Goal: Task Accomplishment & Management: Use online tool/utility

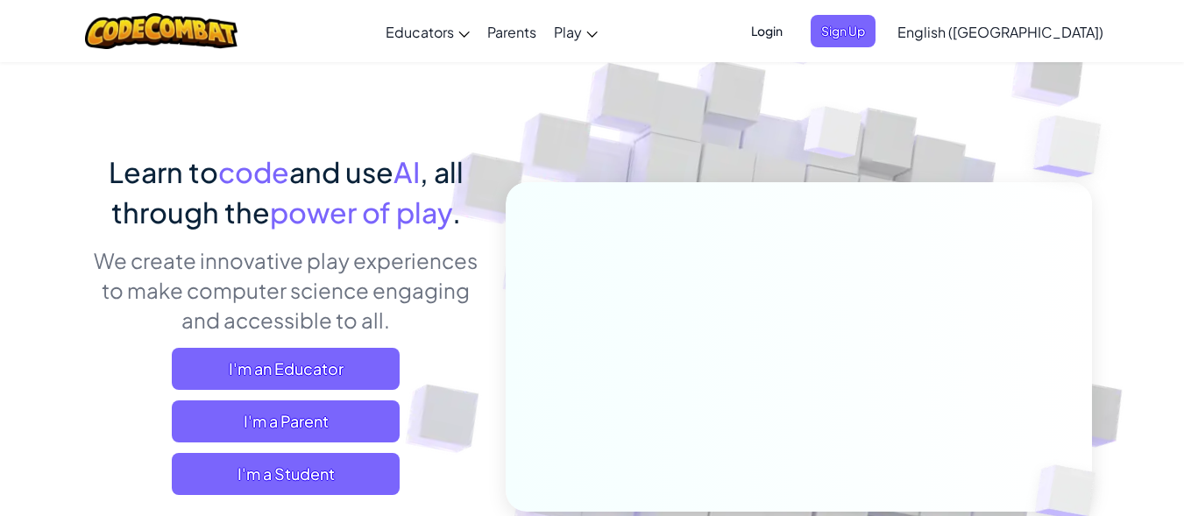
scroll to position [263, 0]
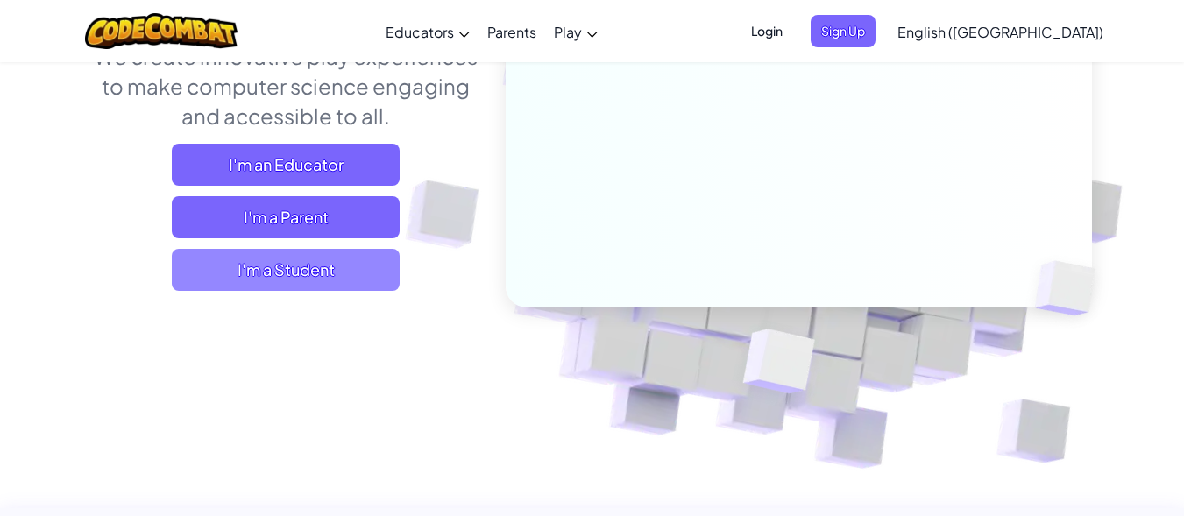
click at [335, 277] on span "I'm a Student" at bounding box center [286, 270] width 228 height 42
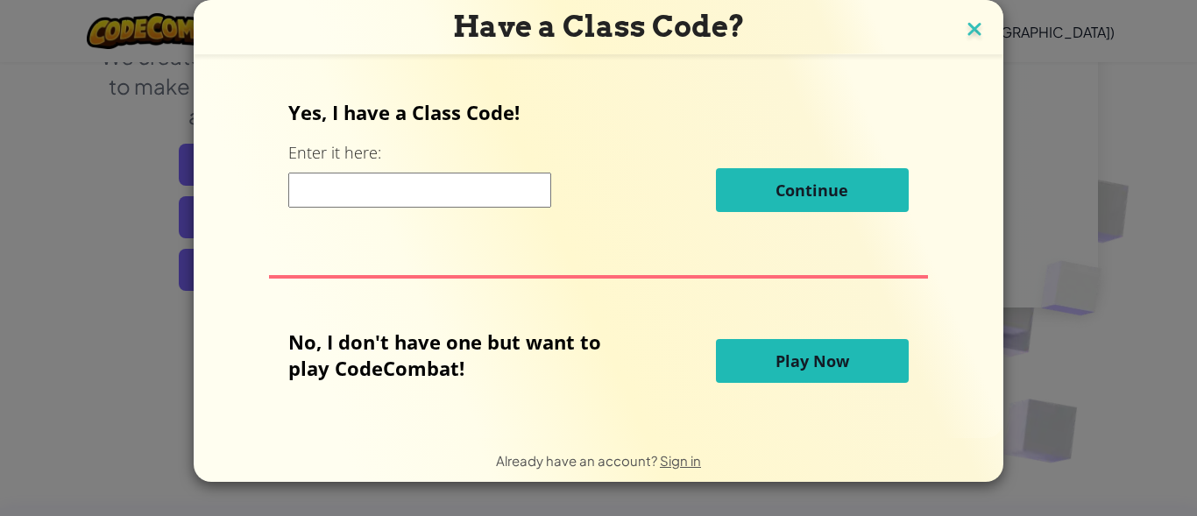
click at [982, 37] on img at bounding box center [974, 31] width 23 height 26
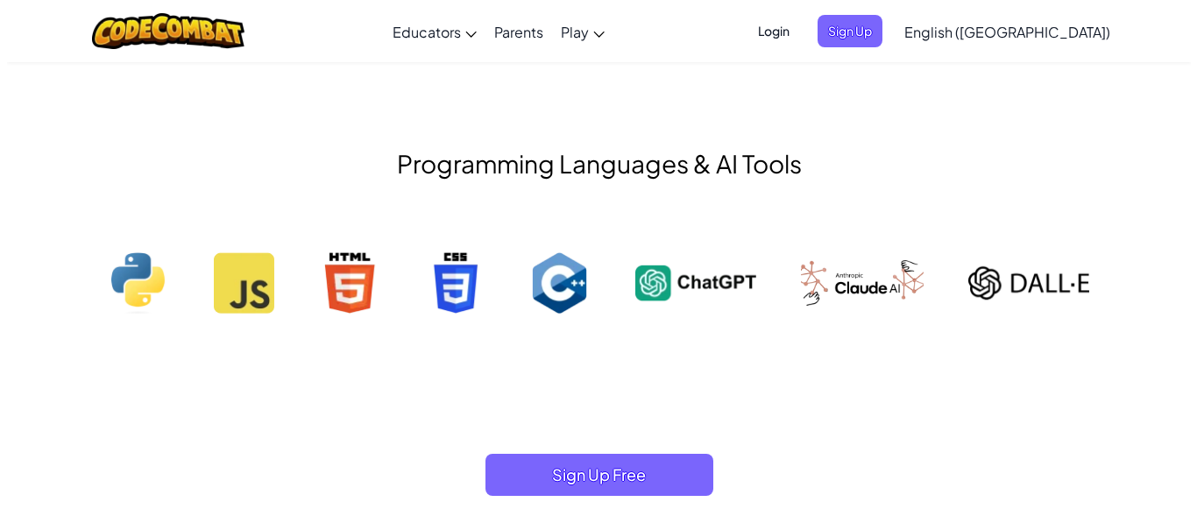
scroll to position [1927, 0]
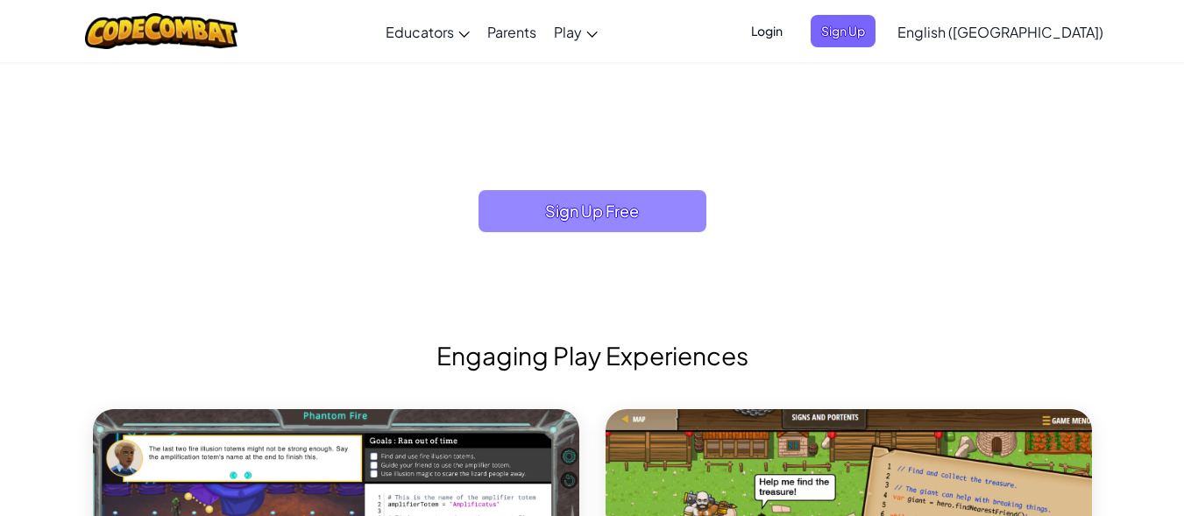
click at [524, 213] on span "Sign Up Free" at bounding box center [592, 211] width 228 height 42
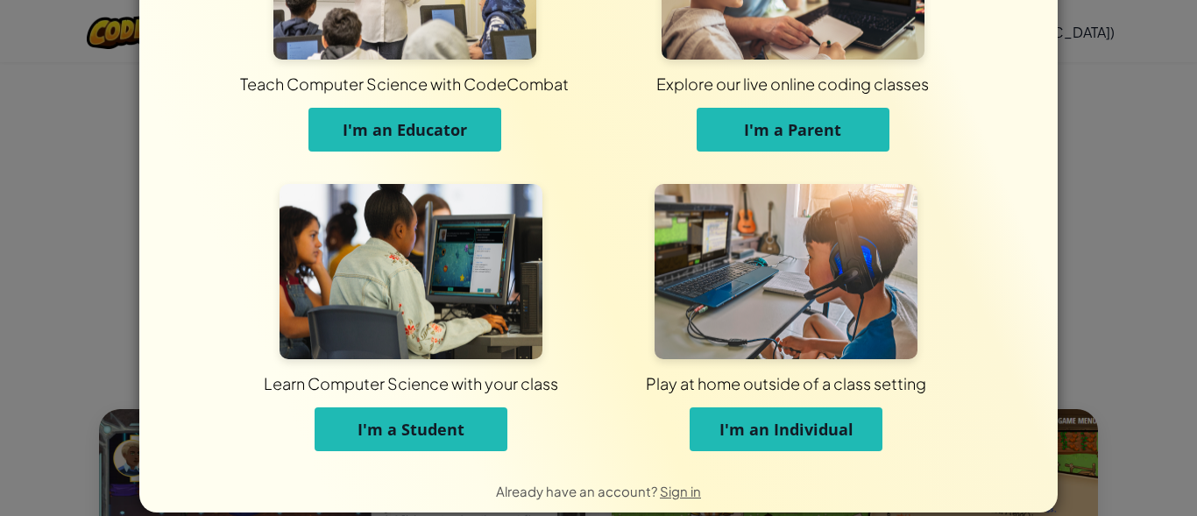
scroll to position [178, 0]
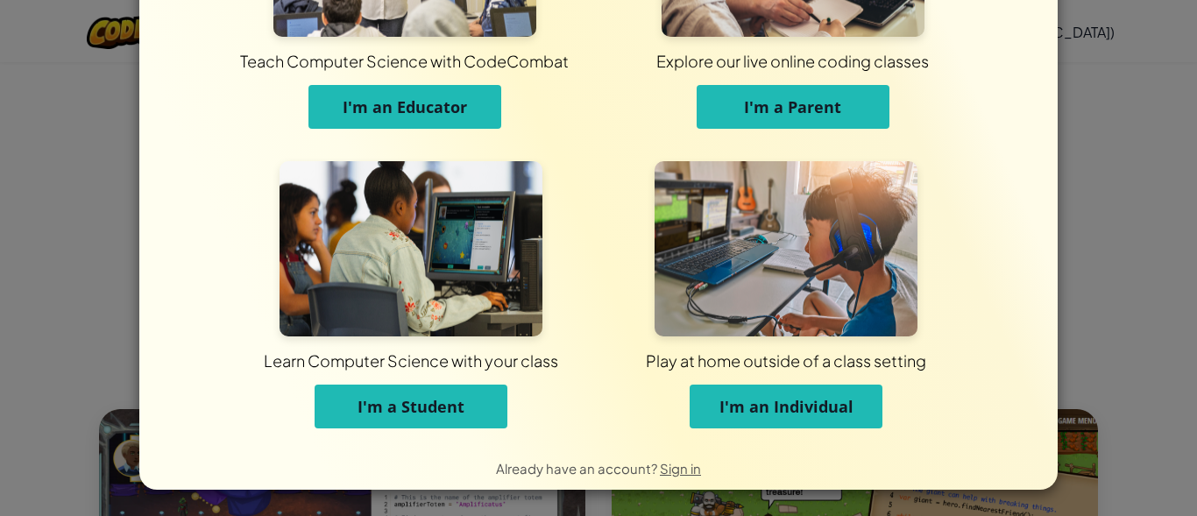
click at [492, 407] on button "I'm a Student" at bounding box center [411, 407] width 193 height 44
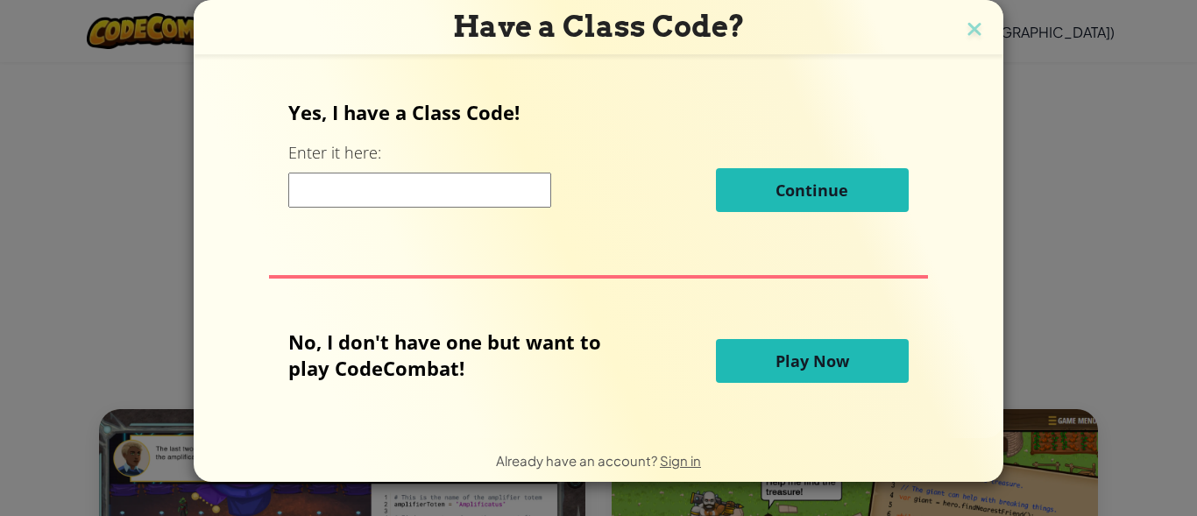
scroll to position [0, 0]
click at [965, 23] on img at bounding box center [974, 31] width 23 height 26
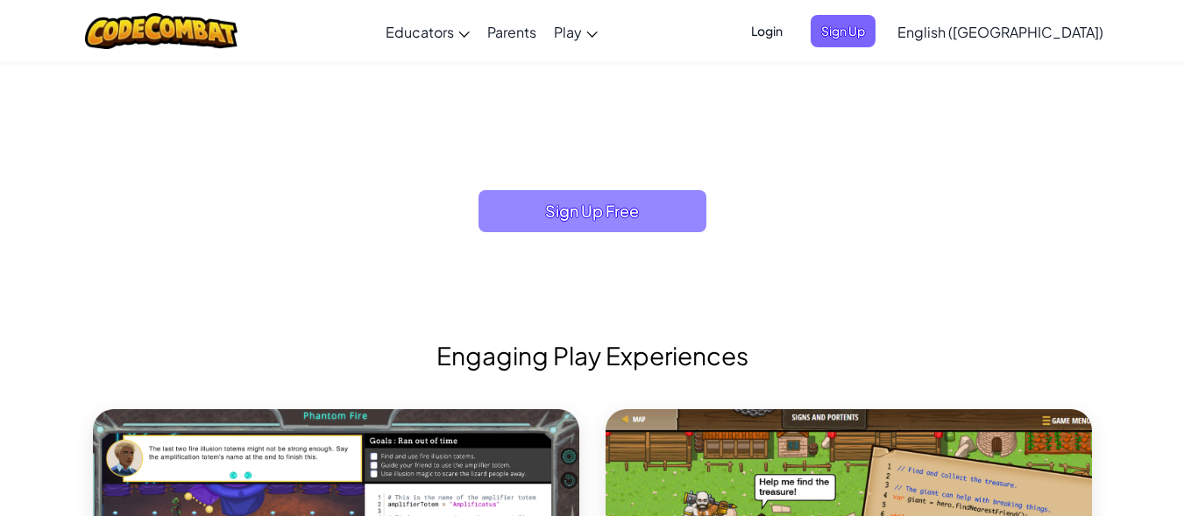
click at [594, 195] on span "Sign Up Free" at bounding box center [592, 211] width 228 height 42
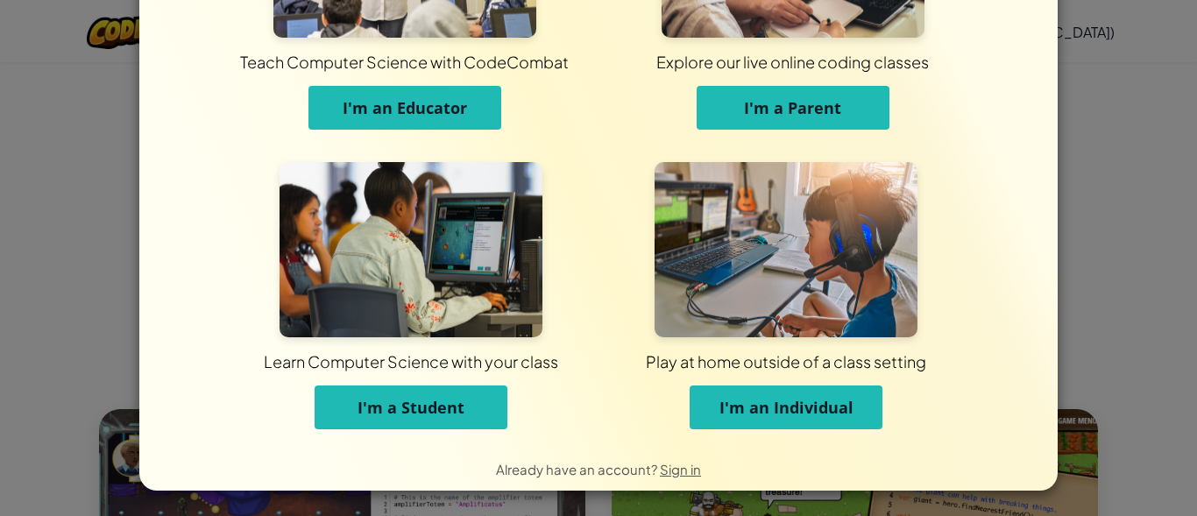
scroll to position [178, 0]
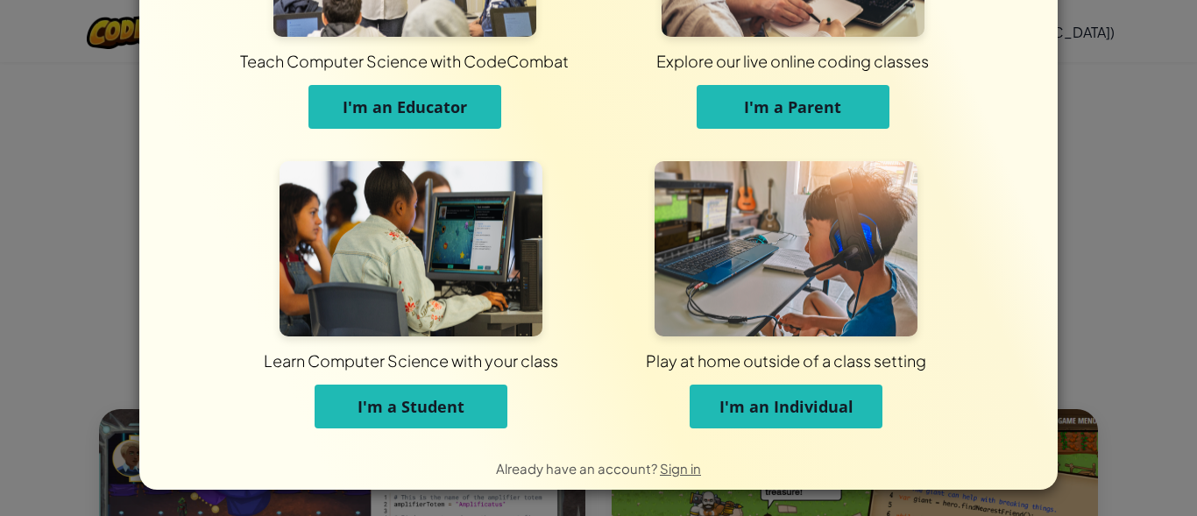
click at [790, 400] on span "I'm an Individual" at bounding box center [786, 406] width 134 height 21
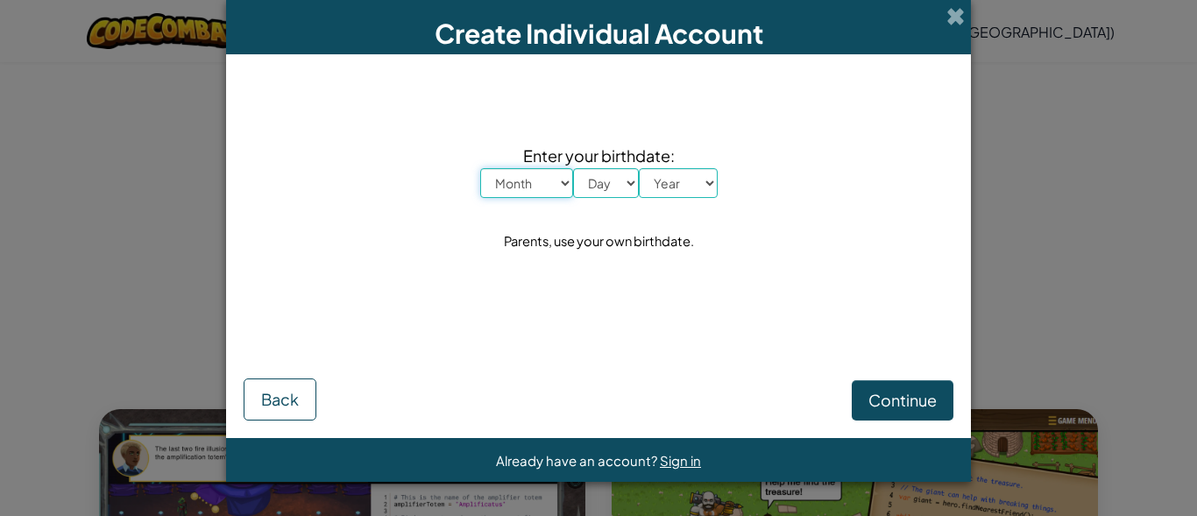
scroll to position [0, 0]
click at [508, 195] on select "Month January February March April May June July August September October Novem…" at bounding box center [526, 183] width 93 height 30
select select "12"
click at [480, 168] on select "Month January February March April May June July August September October Novem…" at bounding box center [526, 183] width 93 height 30
click at [588, 183] on select "Day 1 2 3 4 5 6 7 8 9 10 11 12 13 14 15 16 17 18 19 20 21 22 23 24 25 26 27 28 …" at bounding box center [606, 183] width 66 height 30
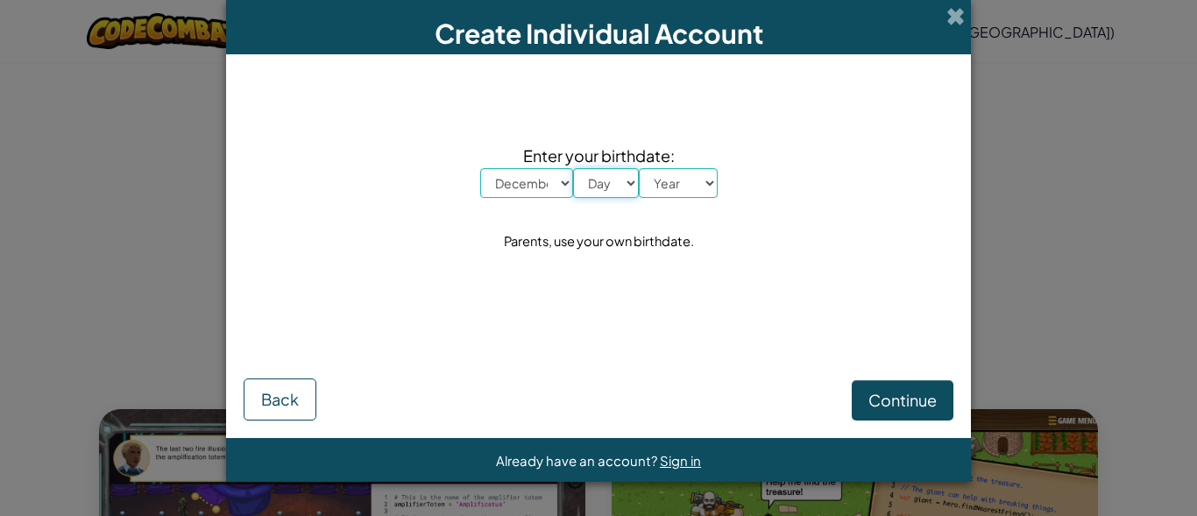
select select "3"
click at [573, 168] on select "Day 1 2 3 4 5 6 7 8 9 10 11 12 13 14 15 16 17 18 19 20 21 22 23 24 25 26 27 28 …" at bounding box center [606, 183] width 66 height 30
click at [667, 179] on select "Year 2025 2024 2023 2022 2021 2020 2019 2018 2017 2016 2015 2014 2013 2012 2011…" at bounding box center [678, 183] width 79 height 30
select select "2010"
click at [639, 168] on select "Year 2025 2024 2023 2022 2021 2020 2019 2018 2017 2016 2015 2014 2013 2012 2011…" at bounding box center [678, 183] width 79 height 30
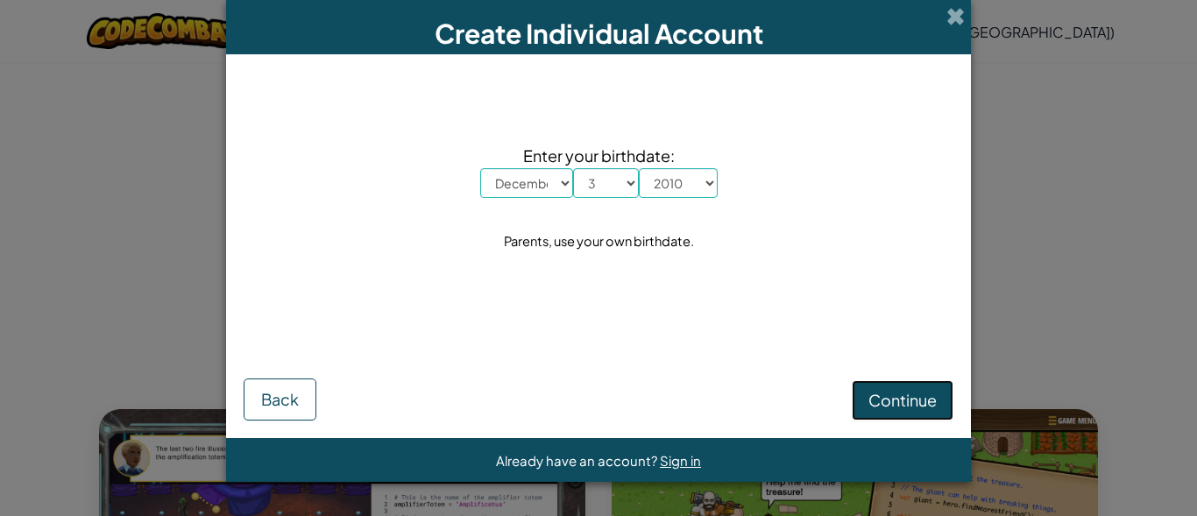
click at [871, 397] on span "Continue" at bounding box center [902, 400] width 68 height 20
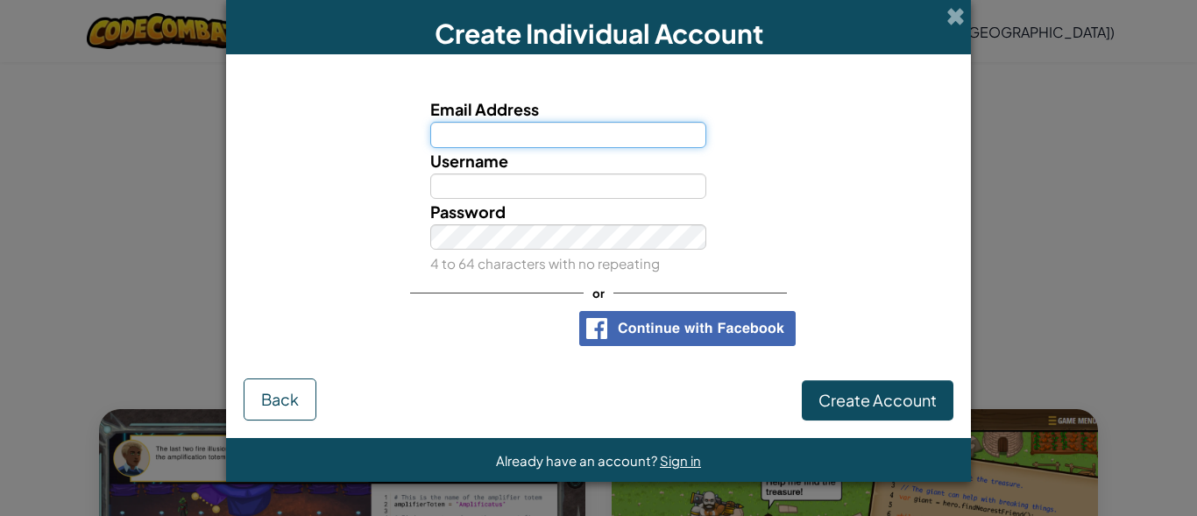
click at [478, 141] on input "Email Address" at bounding box center [568, 134] width 277 height 25
type input "24040@hsstrand.co.za"
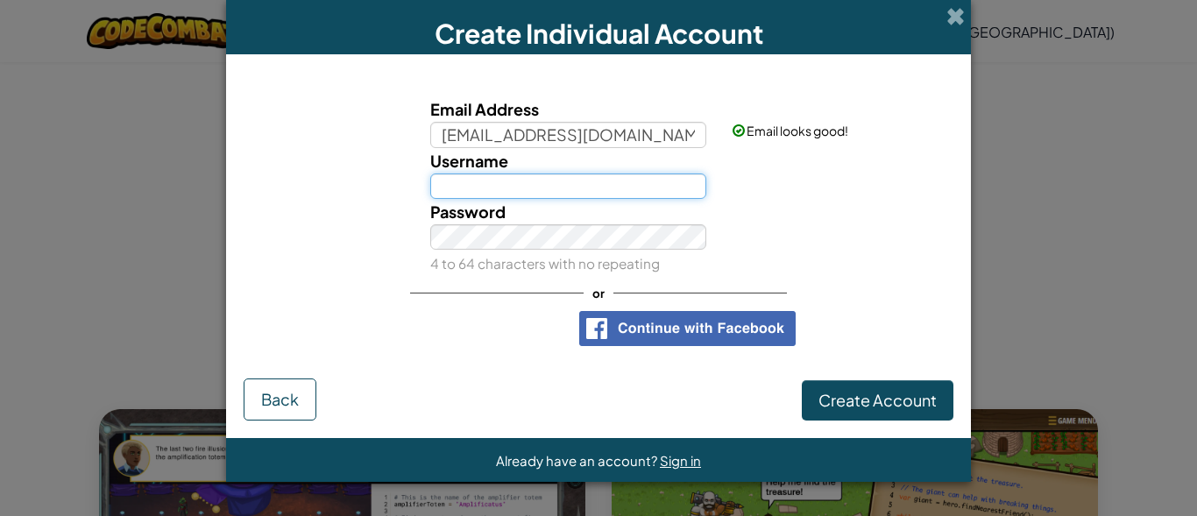
click at [526, 187] on input "Username" at bounding box center [568, 185] width 277 height 25
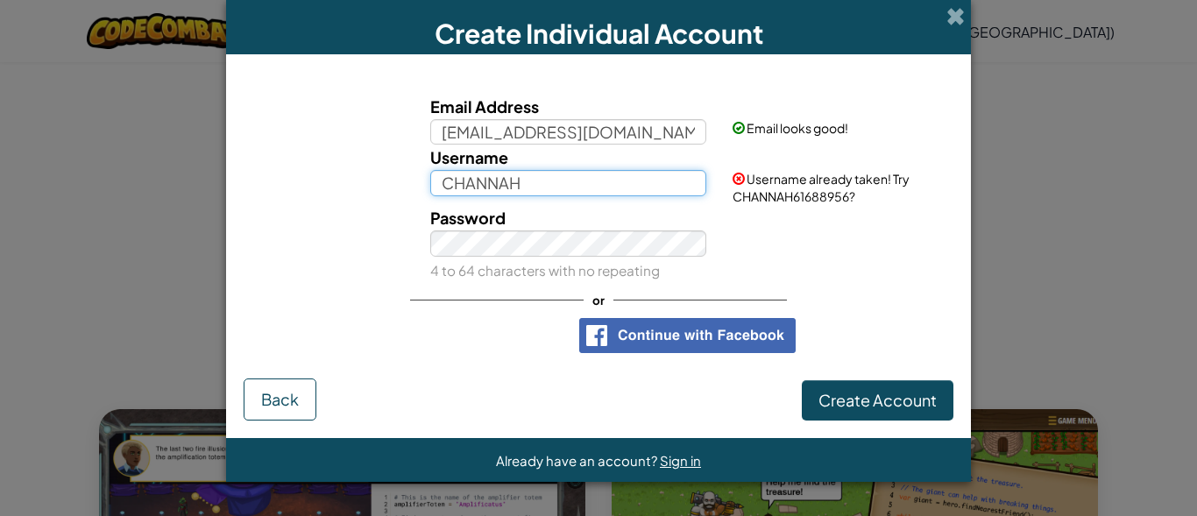
click at [526, 182] on input "CHANNAH" at bounding box center [568, 182] width 277 height 25
type input "C"
click at [762, 198] on span "Username already taken! Try shorty28054358?" at bounding box center [820, 187] width 177 height 33
click at [676, 187] on input "shorty" at bounding box center [568, 182] width 277 height 25
type input "shorty2888888"
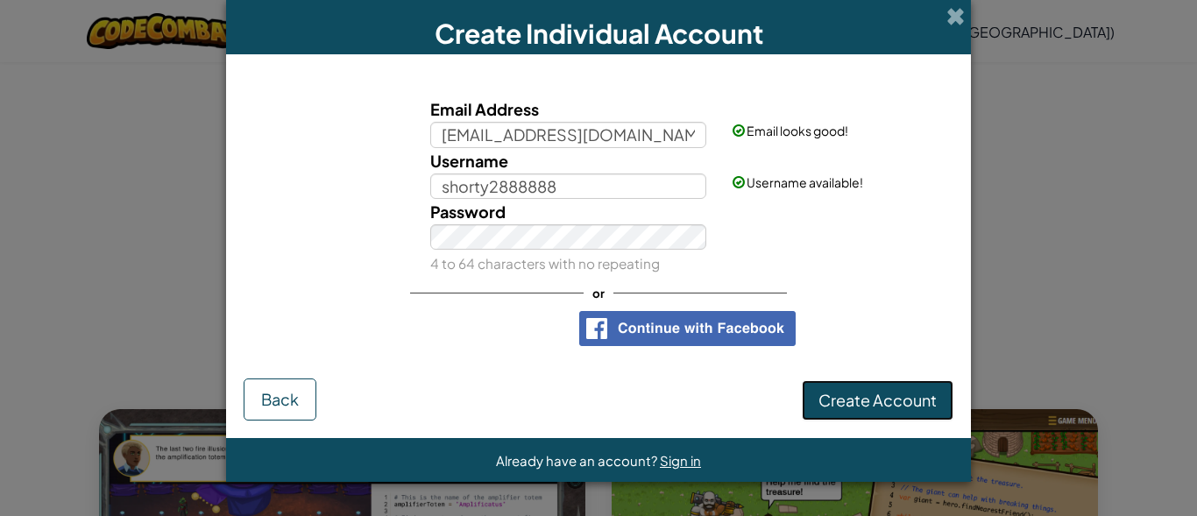
click at [861, 393] on span "Create Account" at bounding box center [877, 400] width 118 height 20
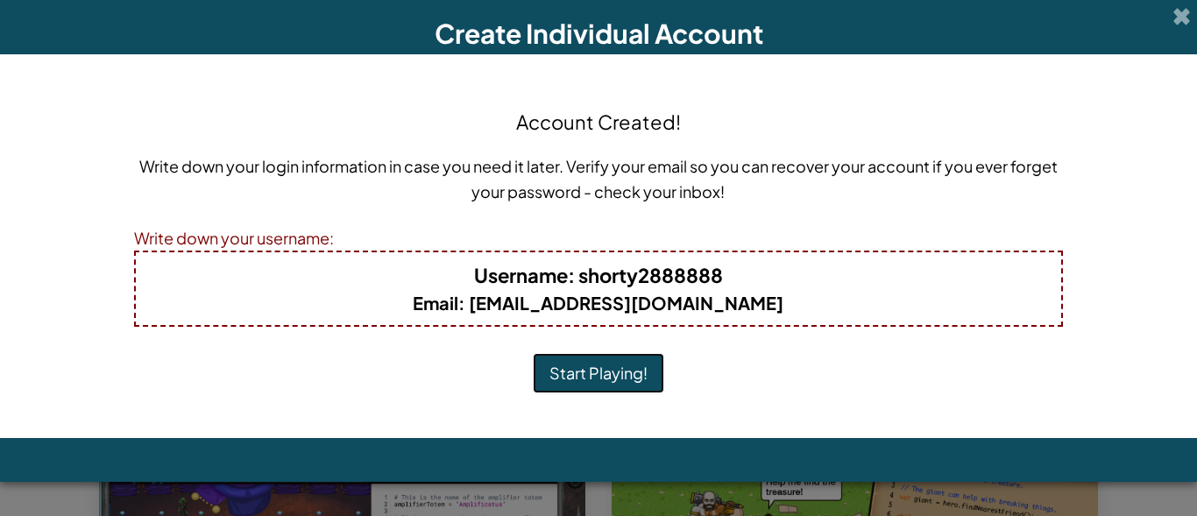
click at [569, 370] on button "Start Playing!" at bounding box center [598, 373] width 131 height 40
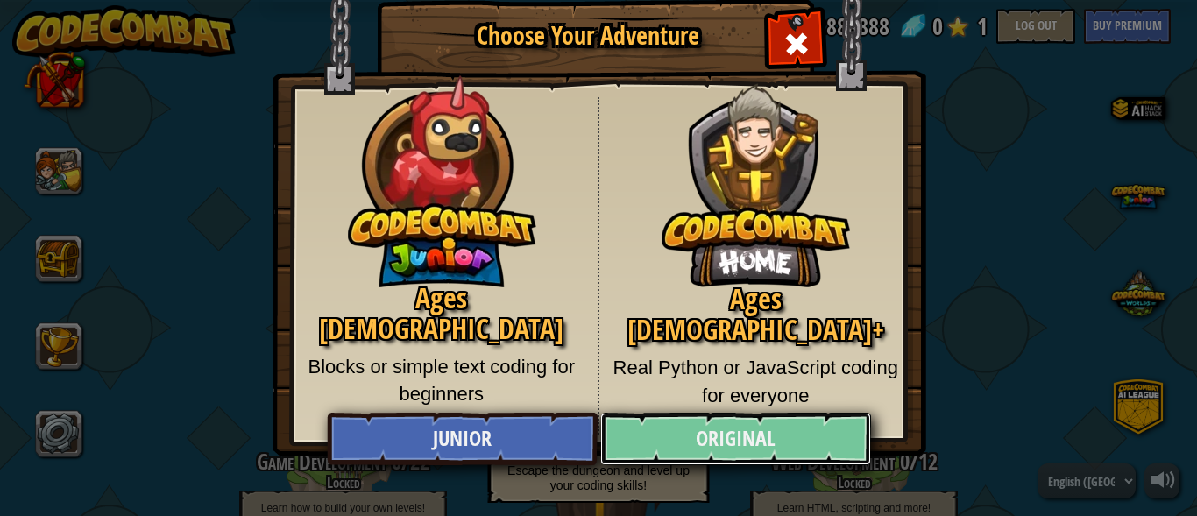
click at [805, 442] on link "Original" at bounding box center [735, 439] width 270 height 53
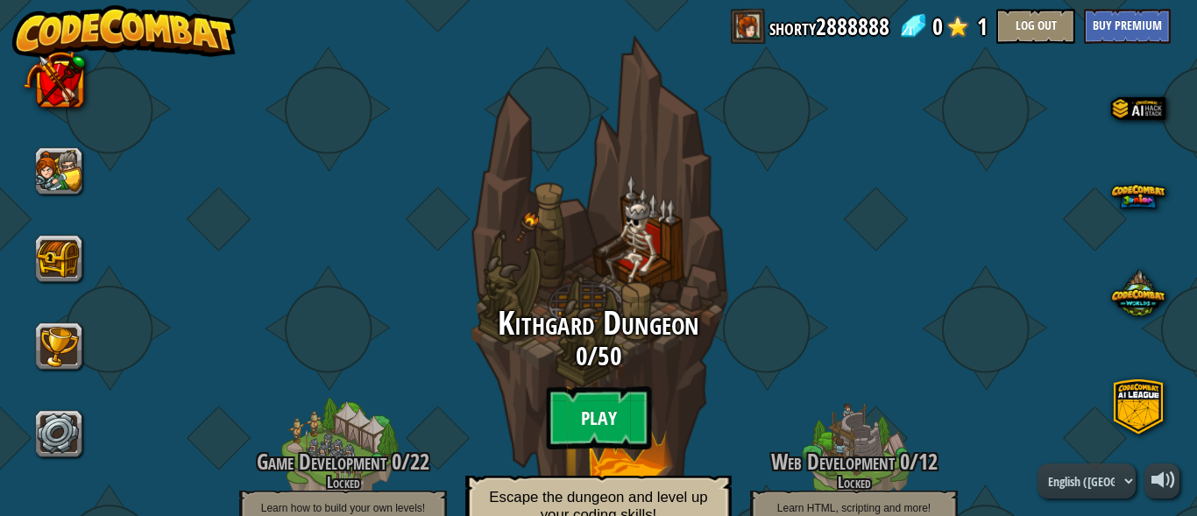
scroll to position [175, 0]
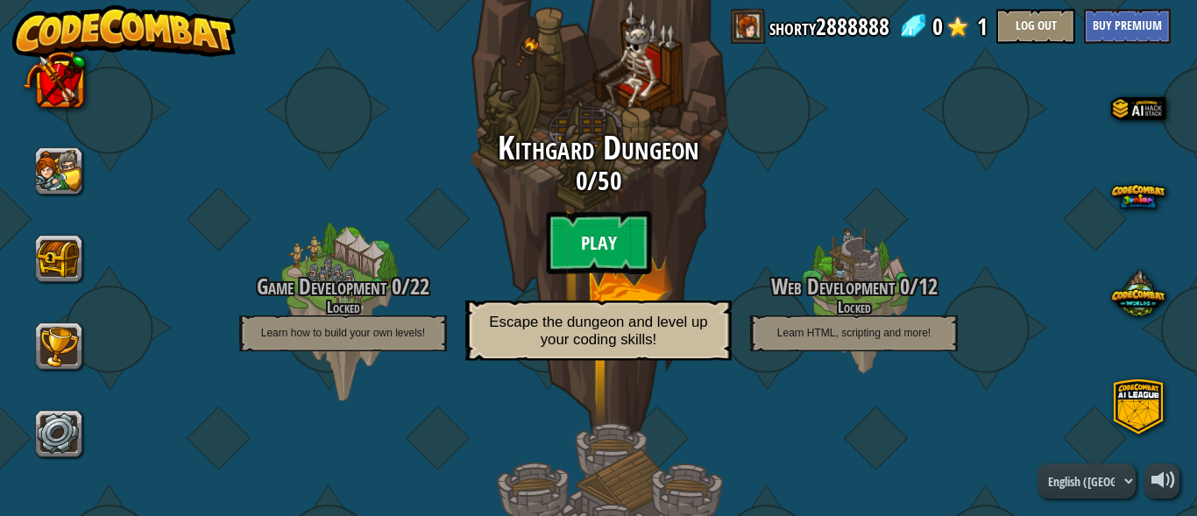
click at [567, 243] on btn "Play" at bounding box center [598, 242] width 105 height 63
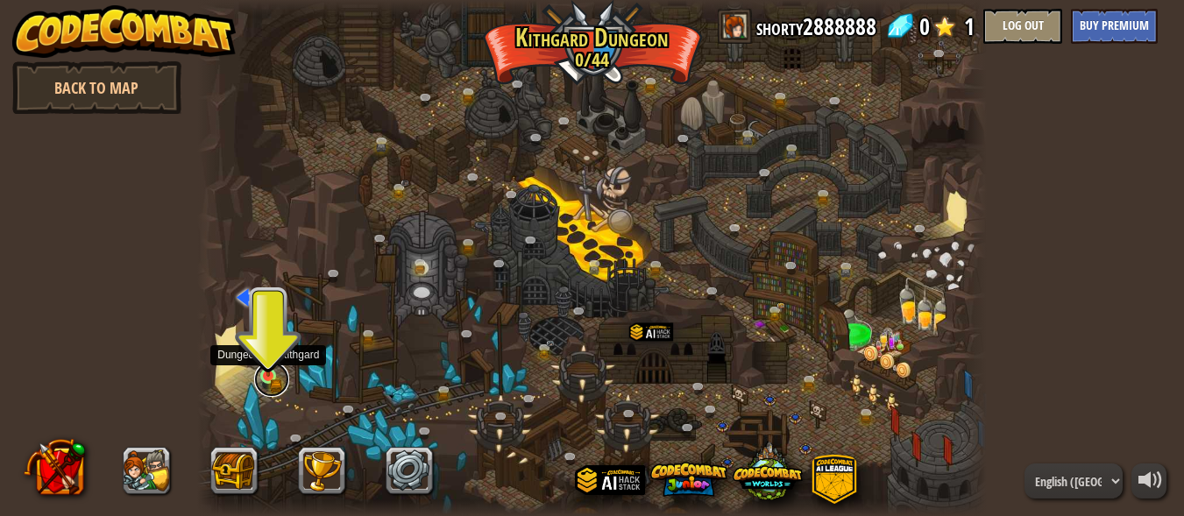
click at [265, 381] on link at bounding box center [271, 379] width 35 height 35
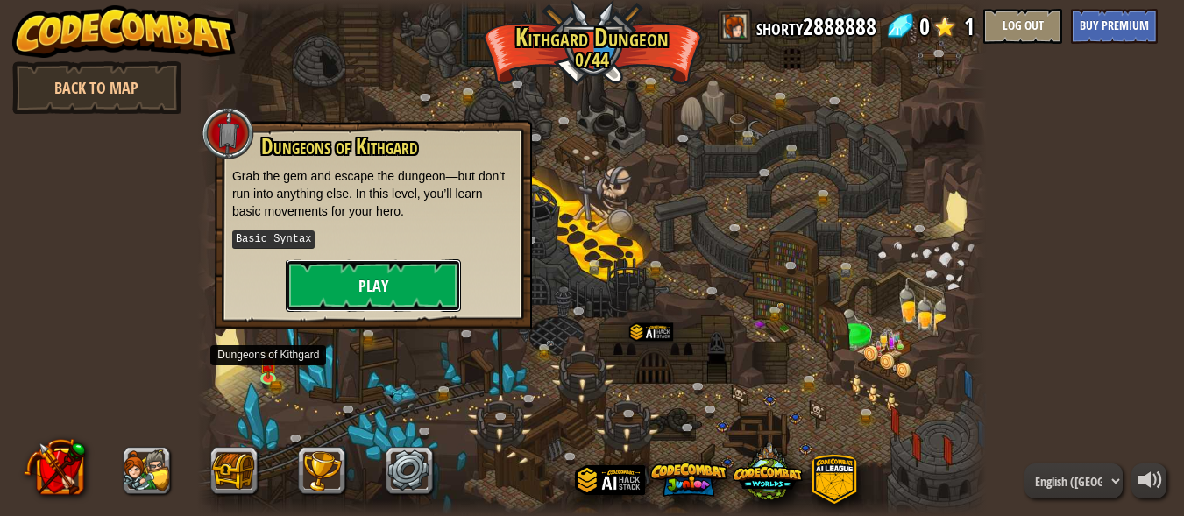
click at [393, 295] on button "Play" at bounding box center [373, 285] width 175 height 53
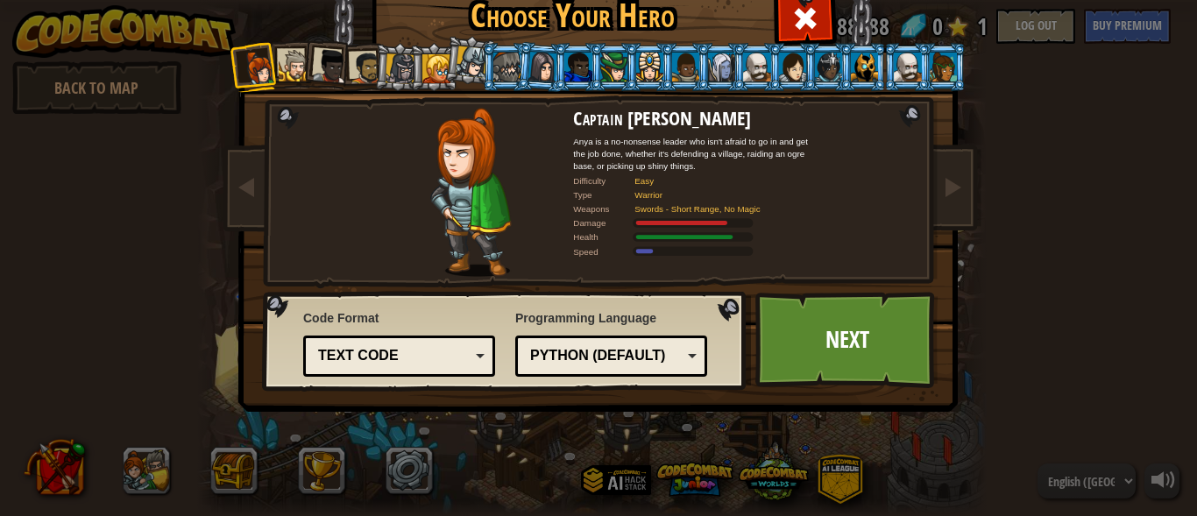
click at [387, 346] on div "Text code" at bounding box center [394, 356] width 152 height 20
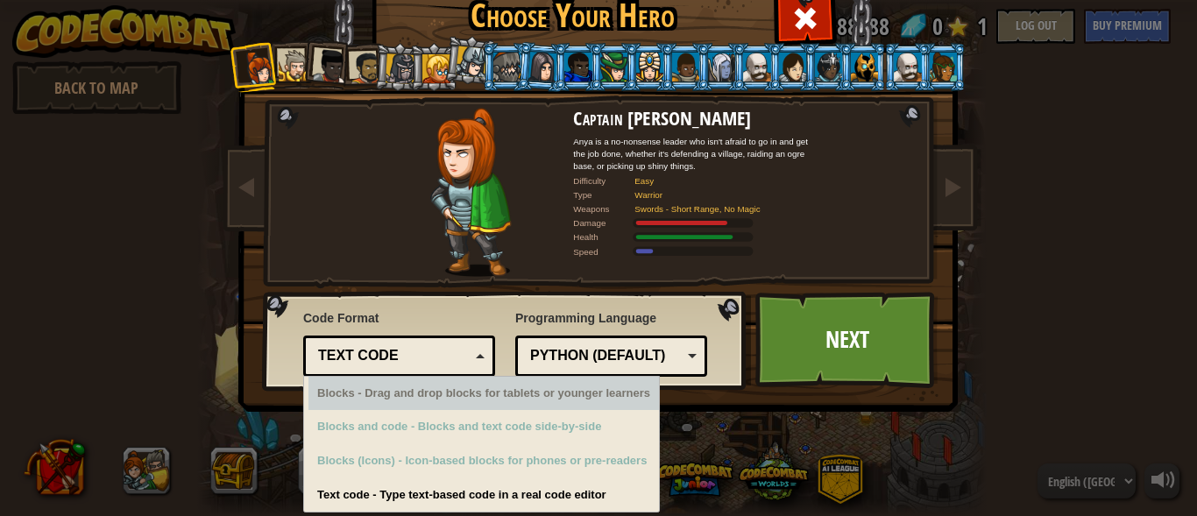
drag, startPoint x: 343, startPoint y: 40, endPoint x: 333, endPoint y: 41, distance: 9.7
click at [336, 40] on div "Captain [PERSON_NAME] Anya is a no-nonsense leader who isn't afraid to go in an…" at bounding box center [598, 225] width 657 height 382
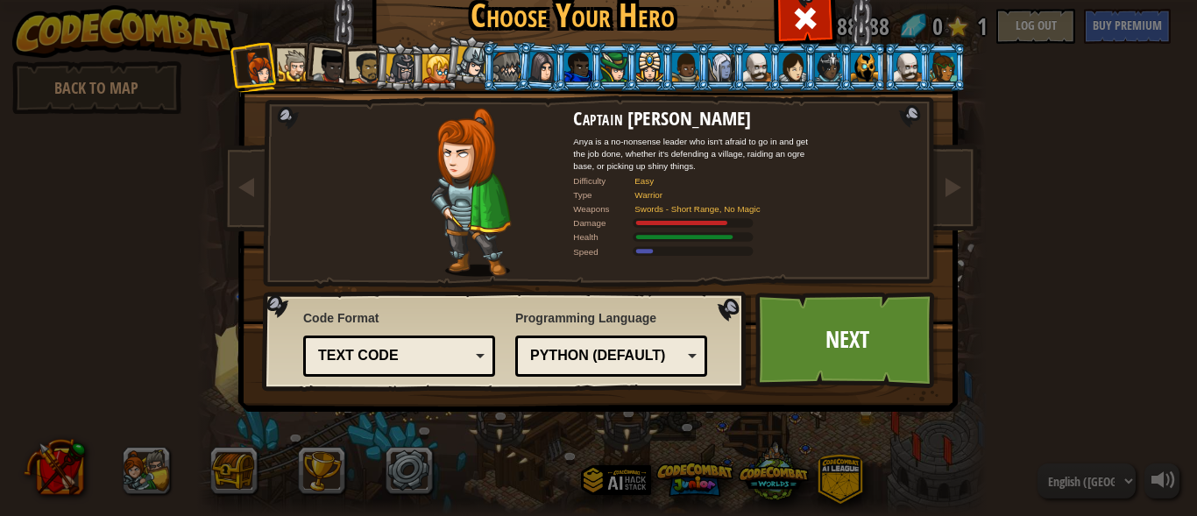
click at [357, 84] on div at bounding box center [366, 68] width 32 height 32
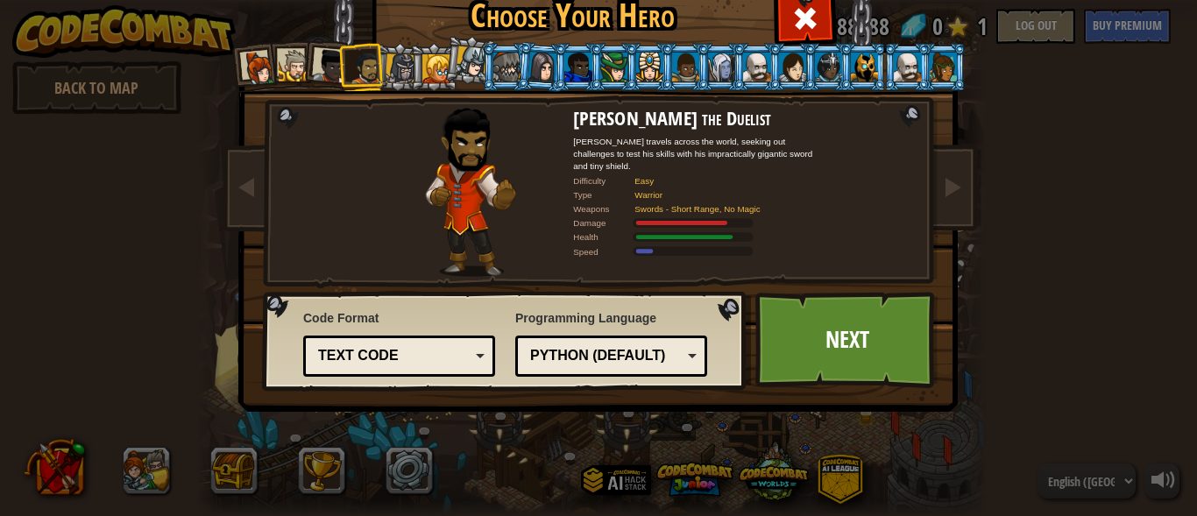
click at [937, 69] on div at bounding box center [943, 67] width 27 height 28
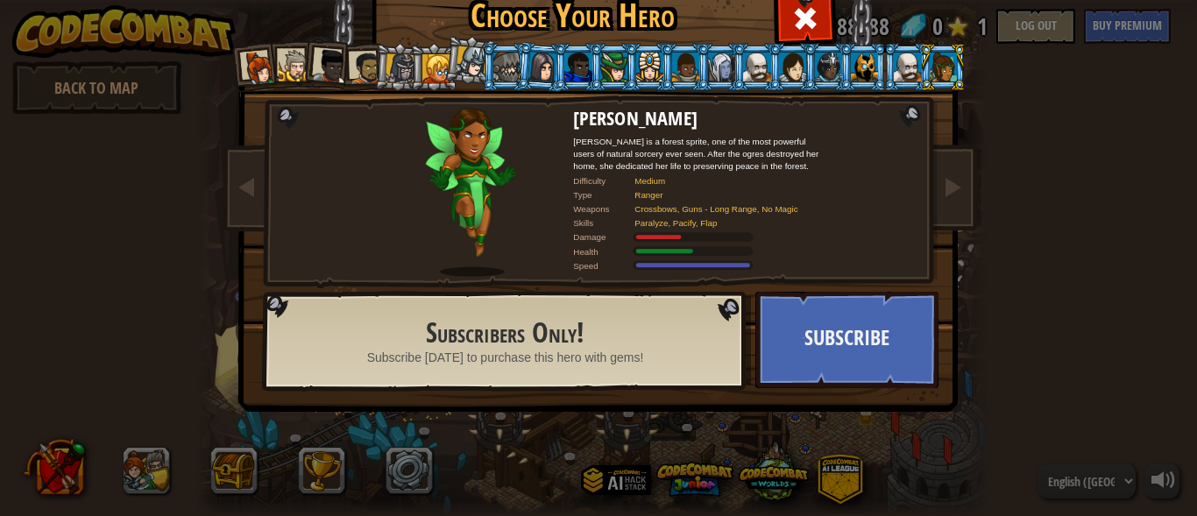
click at [261, 58] on div at bounding box center [259, 68] width 35 height 35
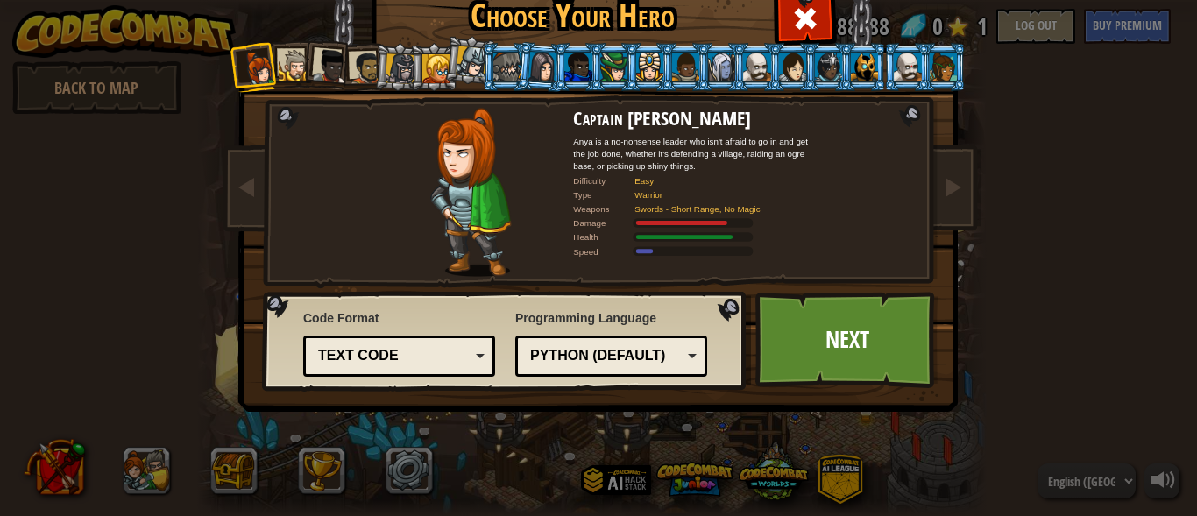
click at [628, 59] on li at bounding box center [648, 67] width 47 height 48
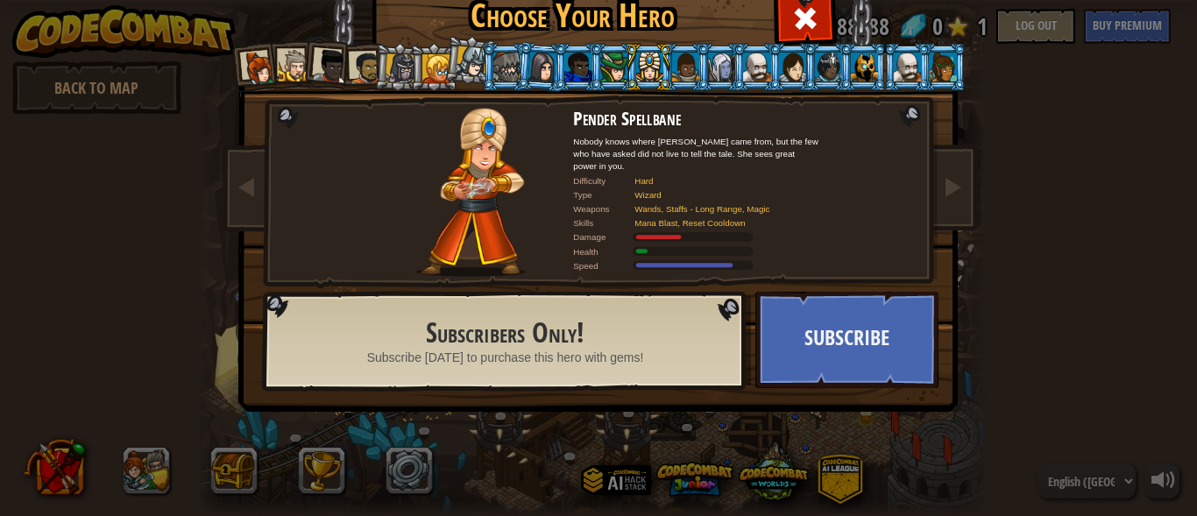
click at [422, 49] on li at bounding box center [433, 67] width 47 height 48
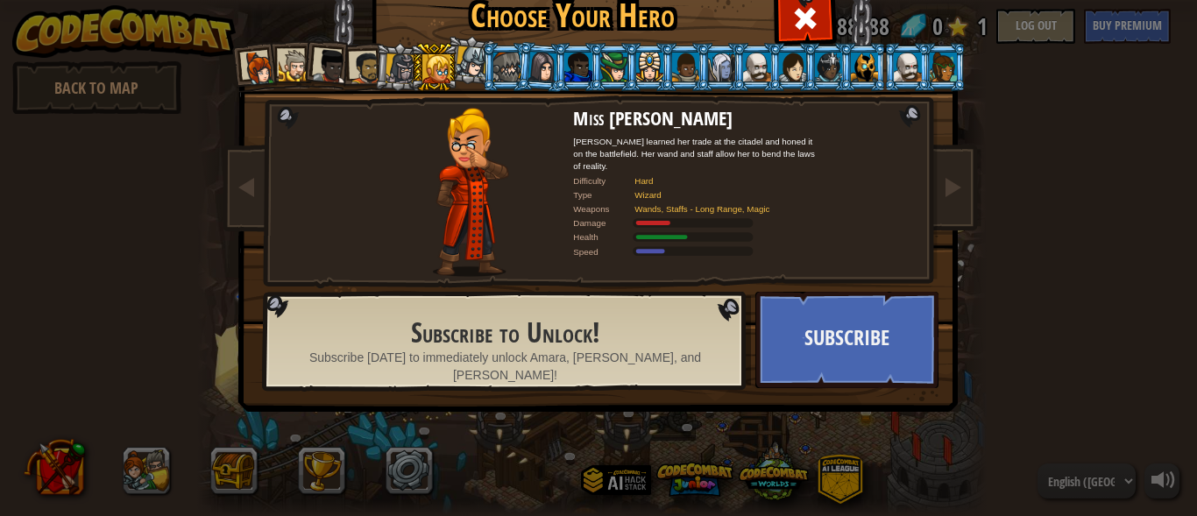
drag, startPoint x: 940, startPoint y: 60, endPoint x: 825, endPoint y: 87, distance: 117.7
click at [825, 43] on ol at bounding box center [598, 43] width 723 height 0
click at [886, 48] on li at bounding box center [906, 67] width 47 height 48
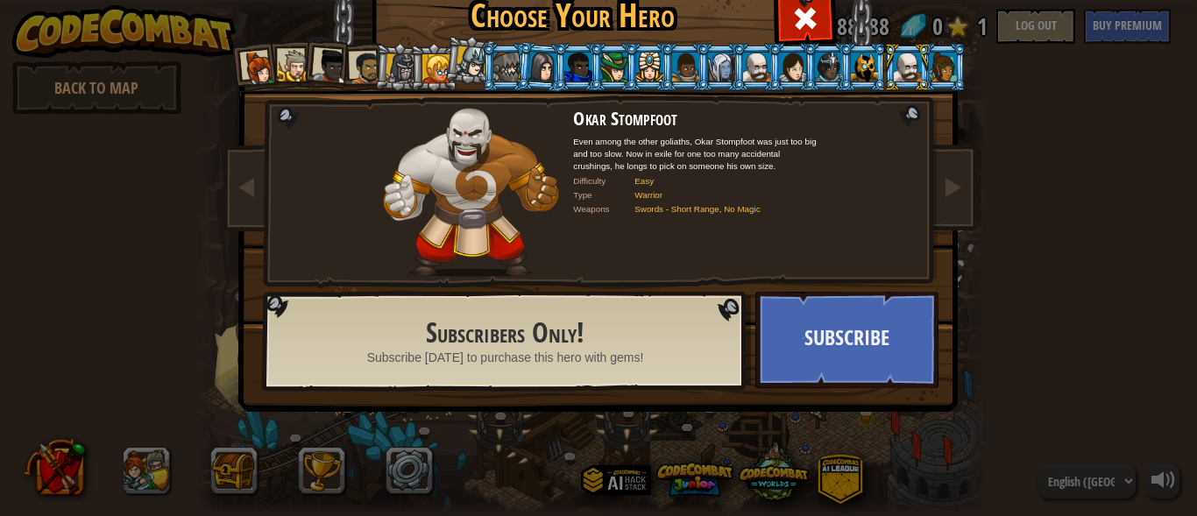
click at [242, 60] on div at bounding box center [259, 68] width 35 height 35
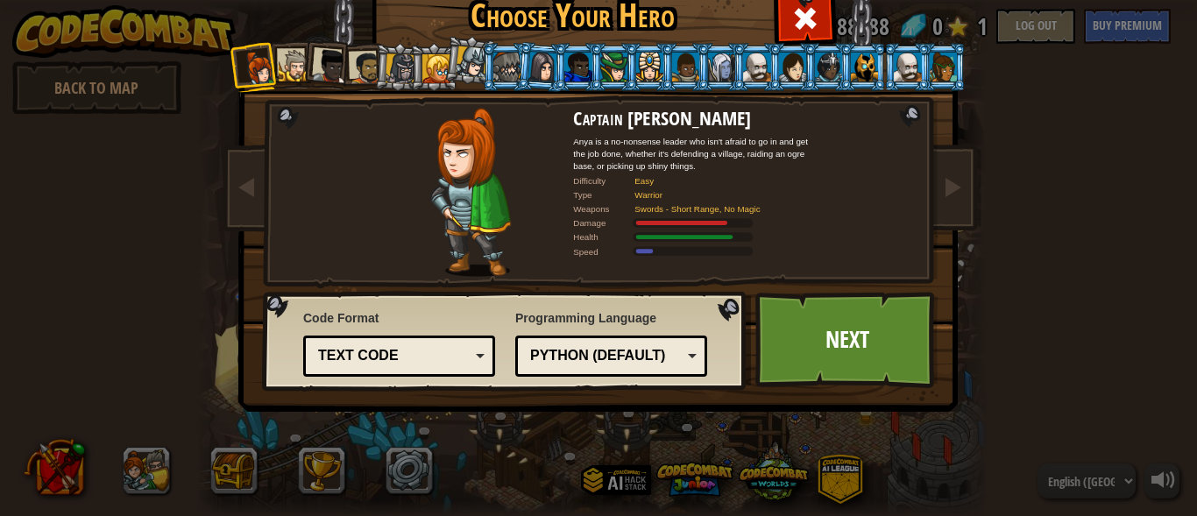
click at [389, 349] on div "Text code" at bounding box center [394, 356] width 152 height 20
click at [499, 502] on div "Choose Your Hero 0 Captain [PERSON_NAME] is a no-nonsense leader who isn't afra…" at bounding box center [598, 263] width 718 height 576
click at [461, 371] on div "Text code Blocks and code Blocks Blocks (Icons) Text code" at bounding box center [399, 356] width 192 height 41
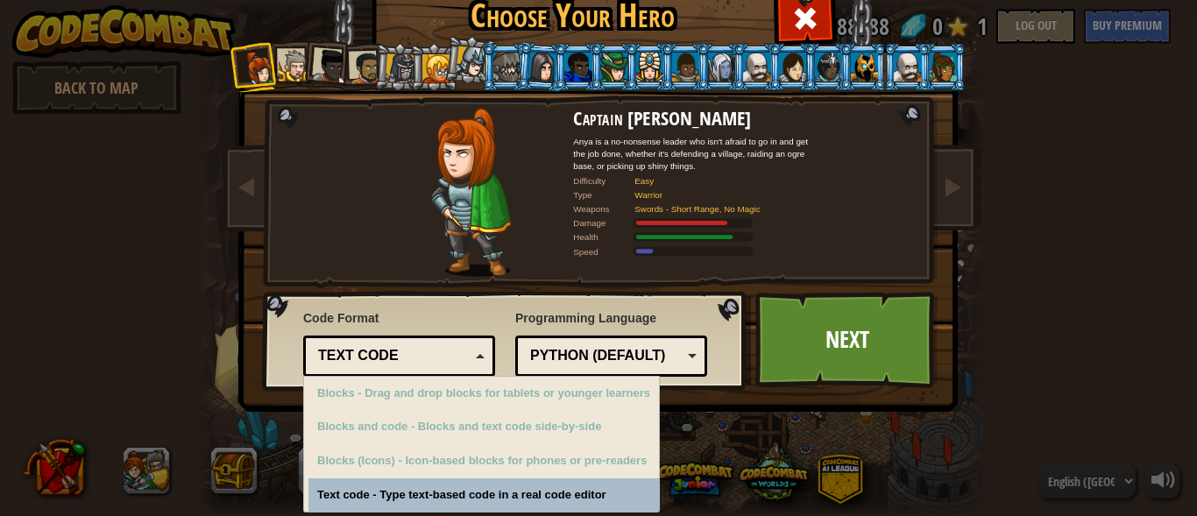
click at [512, 489] on div "Choose Your Hero 0 Captain [PERSON_NAME] is a no-nonsense leader who isn't afra…" at bounding box center [598, 263] width 718 height 576
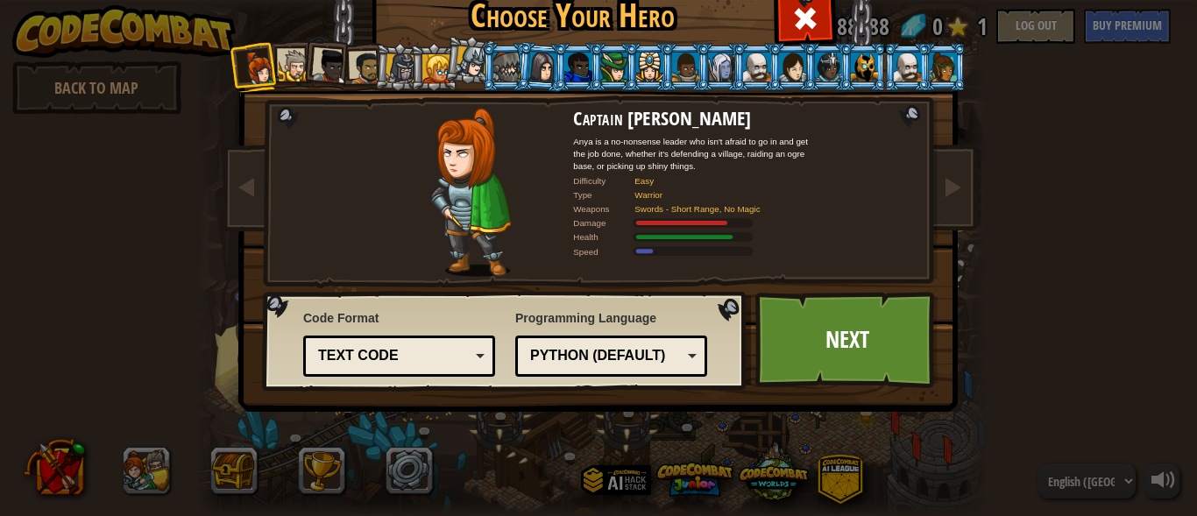
click at [459, 350] on div "Text code" at bounding box center [394, 356] width 152 height 20
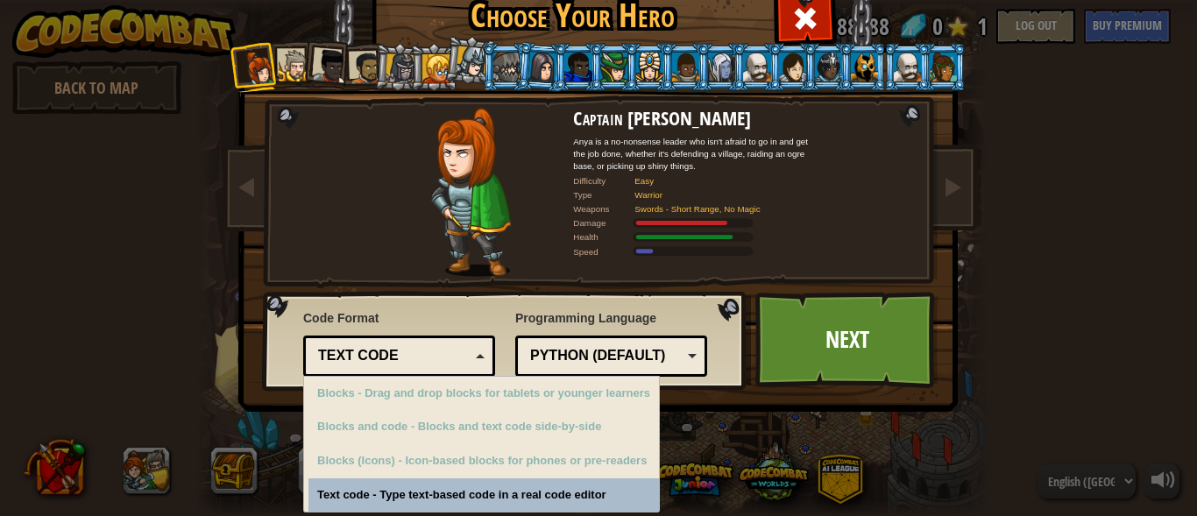
click at [431, 351] on div "Text code" at bounding box center [394, 356] width 152 height 20
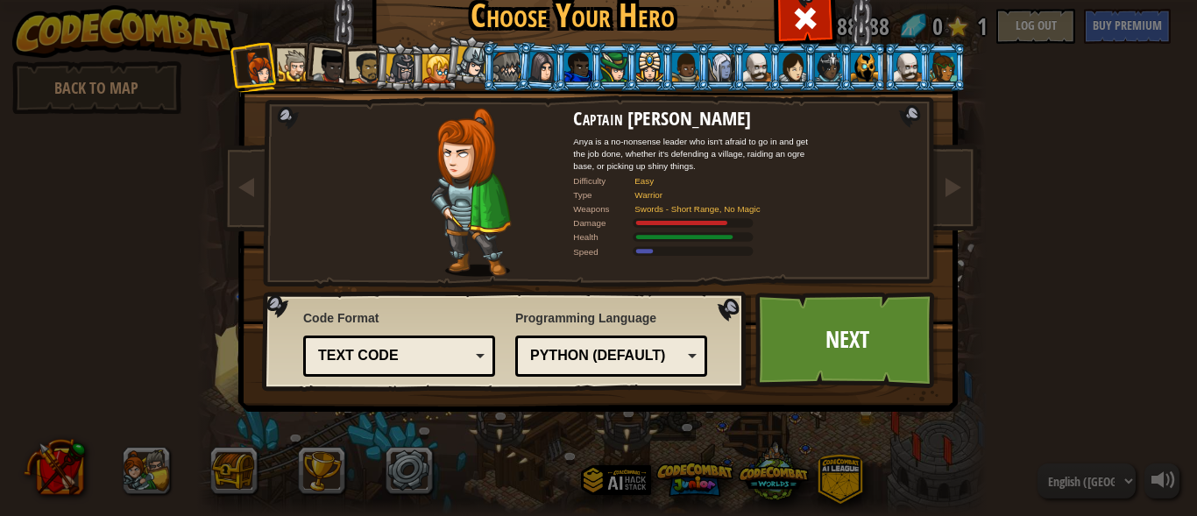
click at [647, 362] on div "Python (Default)" at bounding box center [606, 356] width 152 height 20
click at [645, 315] on div "Programming Language Python (Default) JavaScript Lua C++ Java (Experimental) Py…" at bounding box center [611, 343] width 192 height 76
click at [806, 343] on link "Next" at bounding box center [846, 340] width 183 height 96
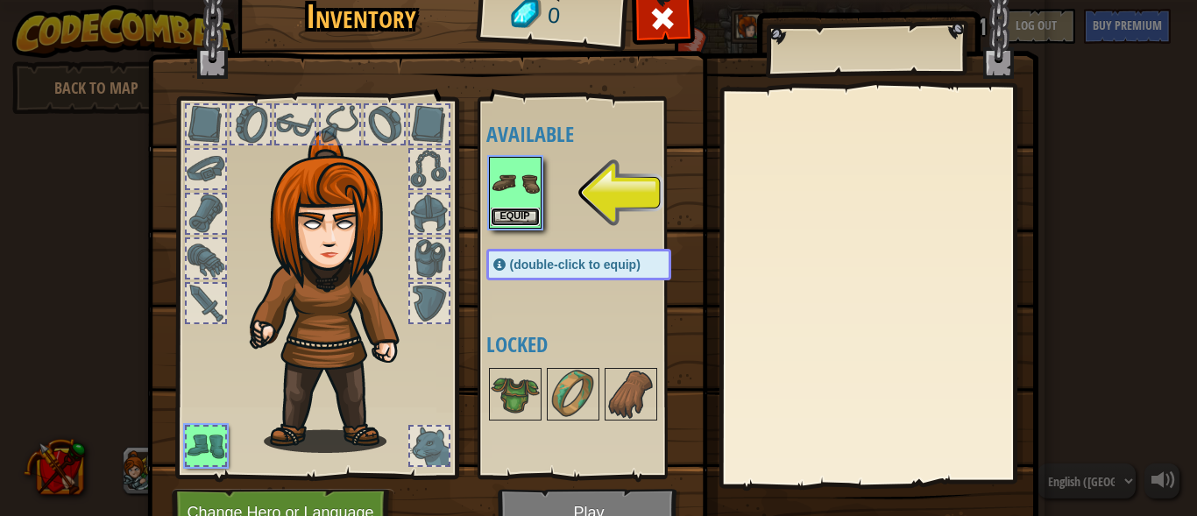
click at [503, 218] on button "Equip" at bounding box center [515, 217] width 49 height 18
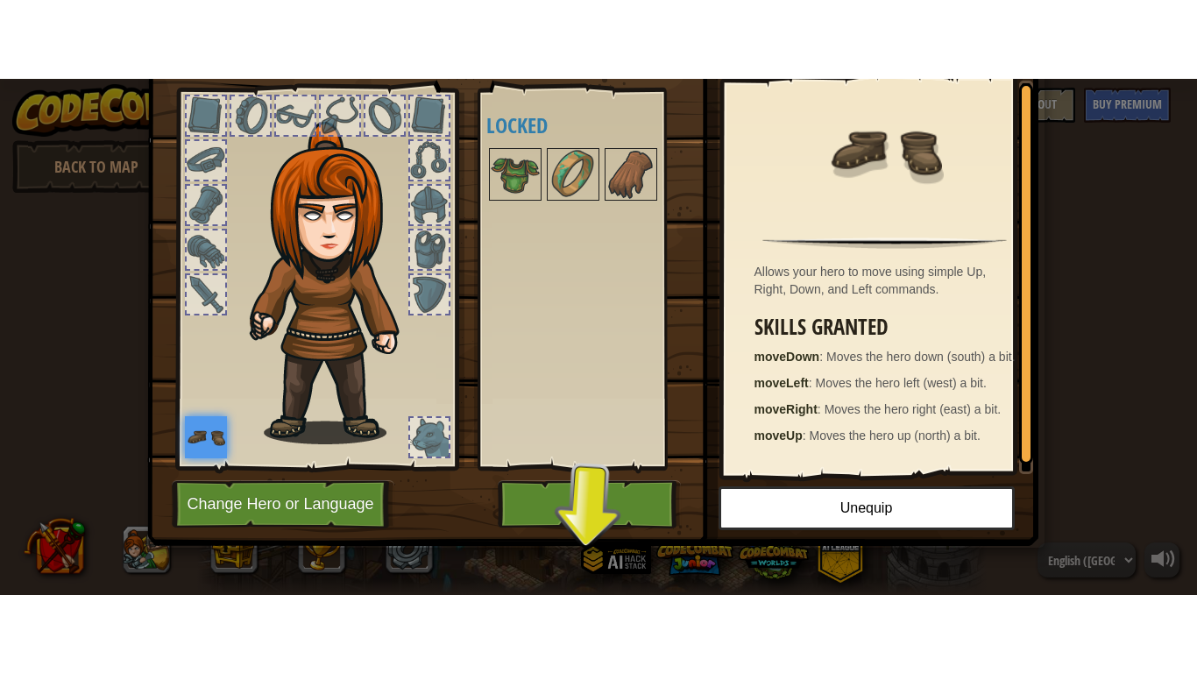
scroll to position [88, 0]
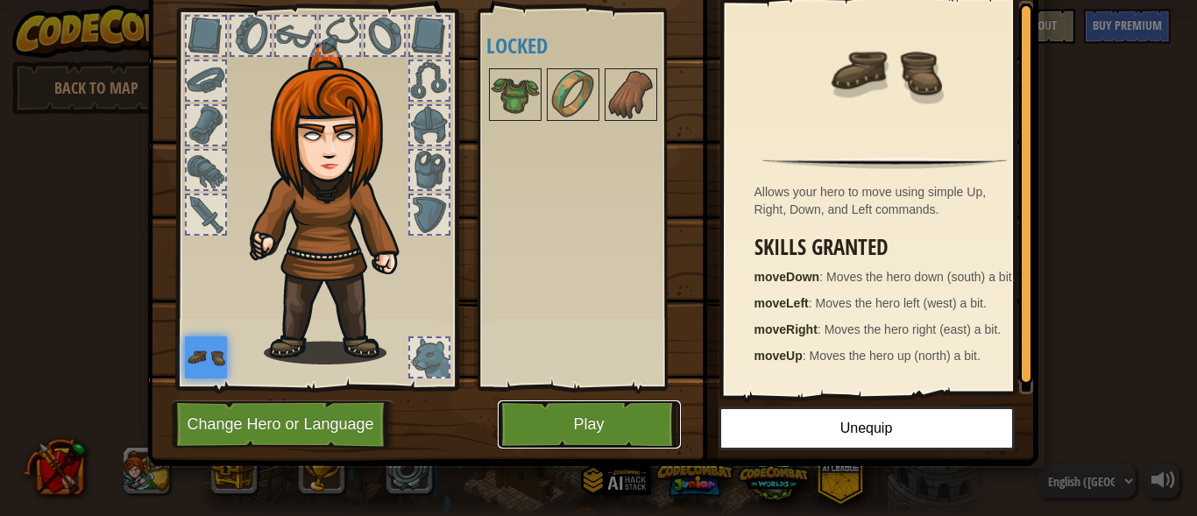
click at [625, 426] on button "Play" at bounding box center [589, 424] width 183 height 48
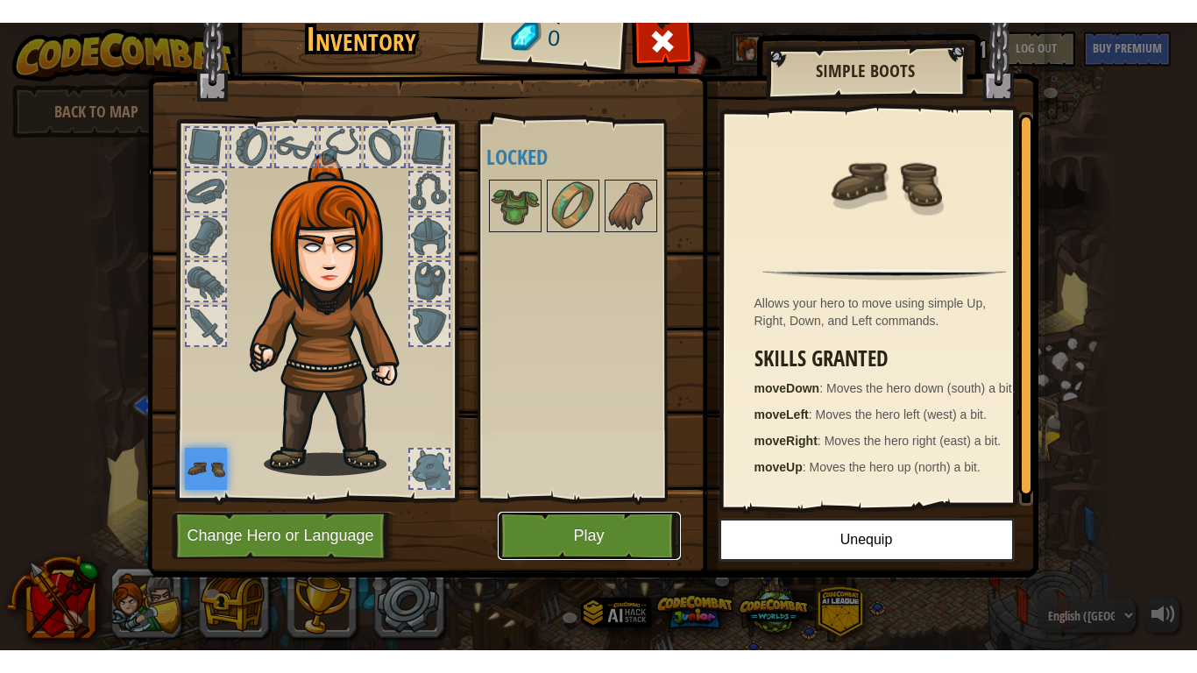
scroll to position [0, 0]
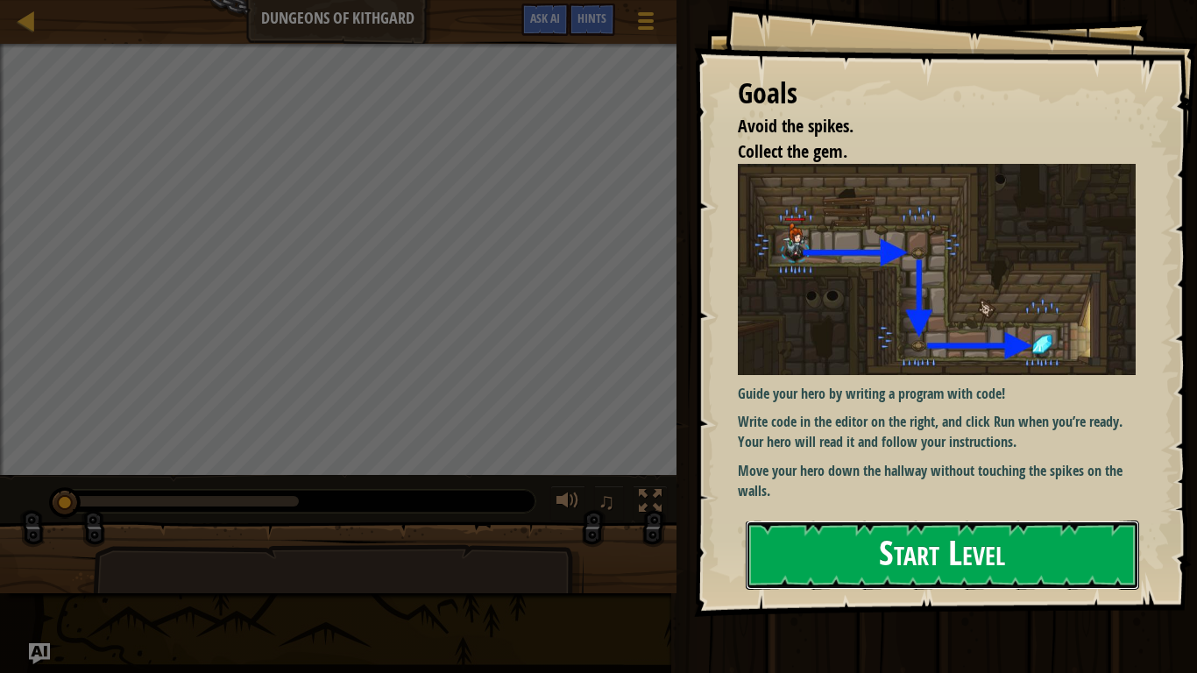
click at [828, 515] on button "Start Level" at bounding box center [942, 554] width 393 height 69
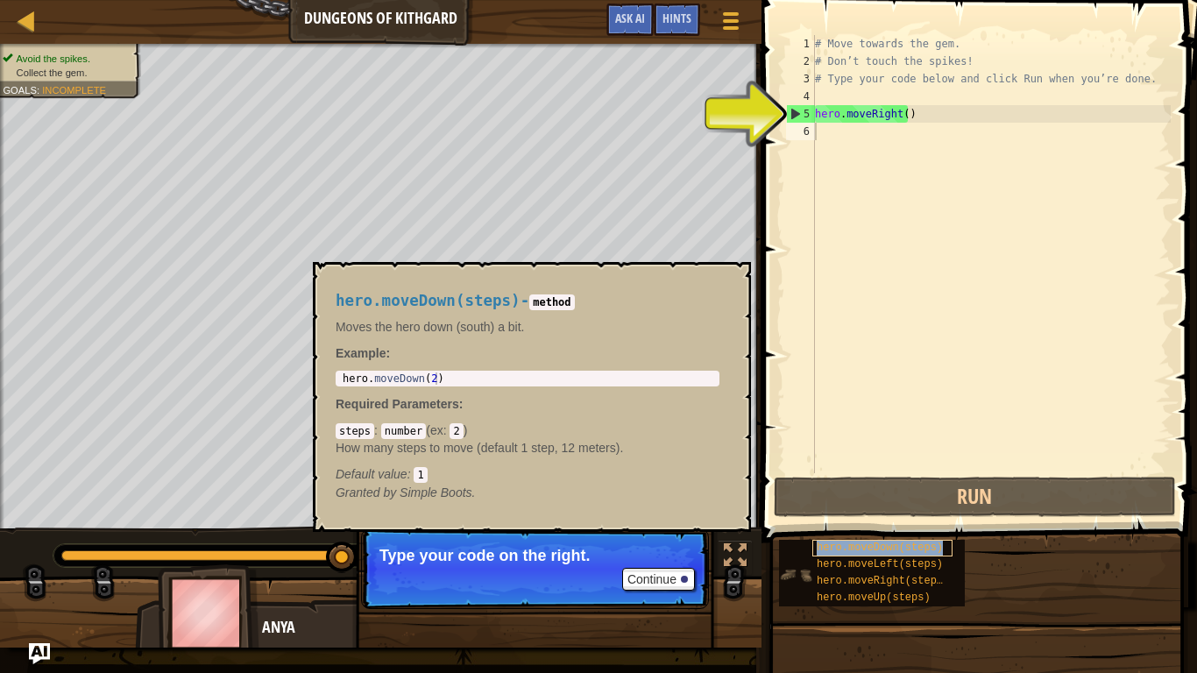
click at [821, 515] on span "hero.moveDown(steps)" at bounding box center [880, 547] width 126 height 12
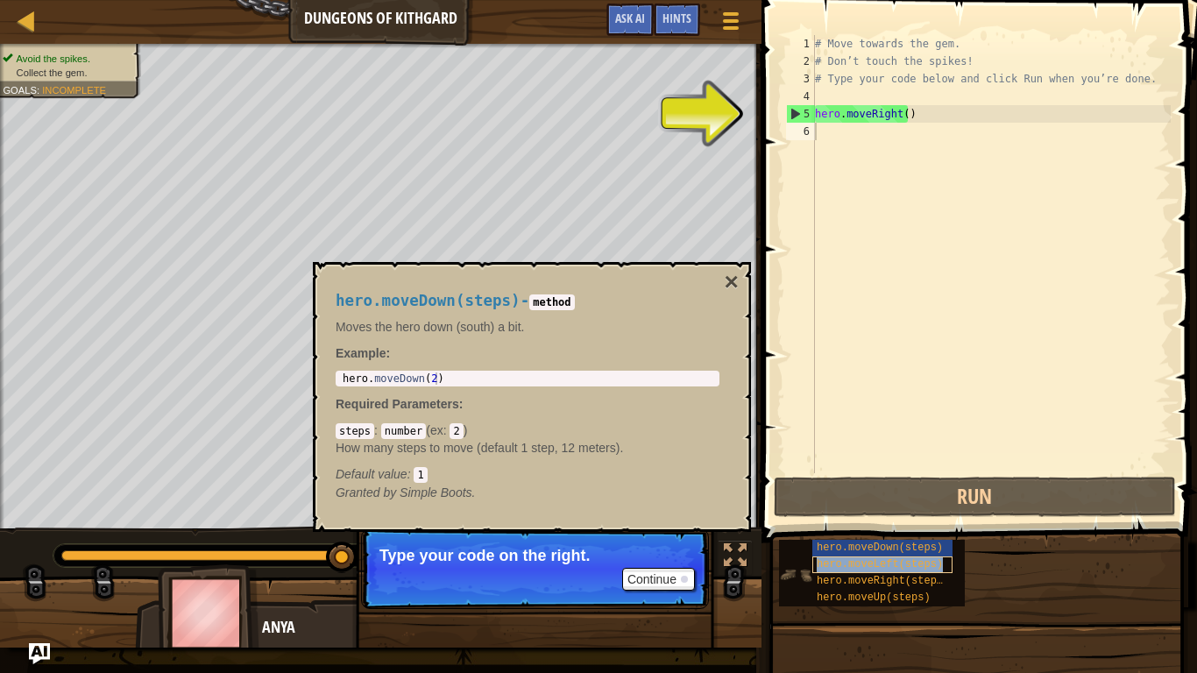
click at [838, 515] on span "hero.moveLeft(steps)" at bounding box center [880, 564] width 126 height 12
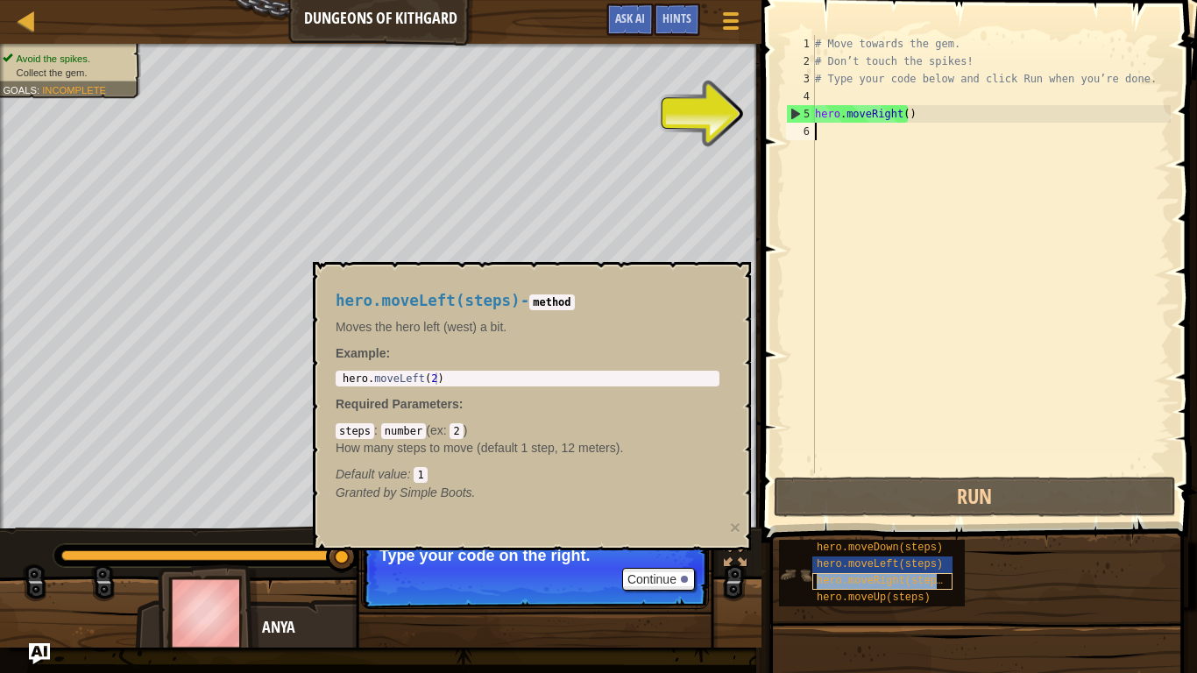
click at [846, 515] on span "hero.moveRight(steps)" at bounding box center [883, 581] width 132 height 12
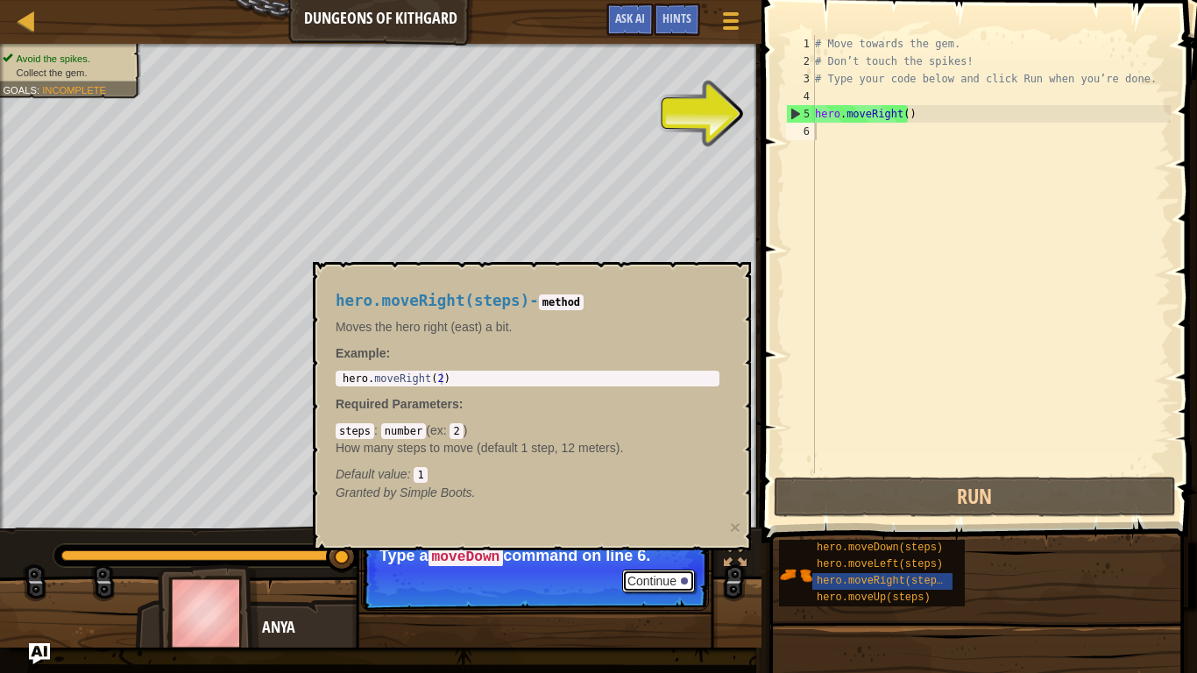
click at [674, 515] on button "Continue" at bounding box center [658, 580] width 73 height 23
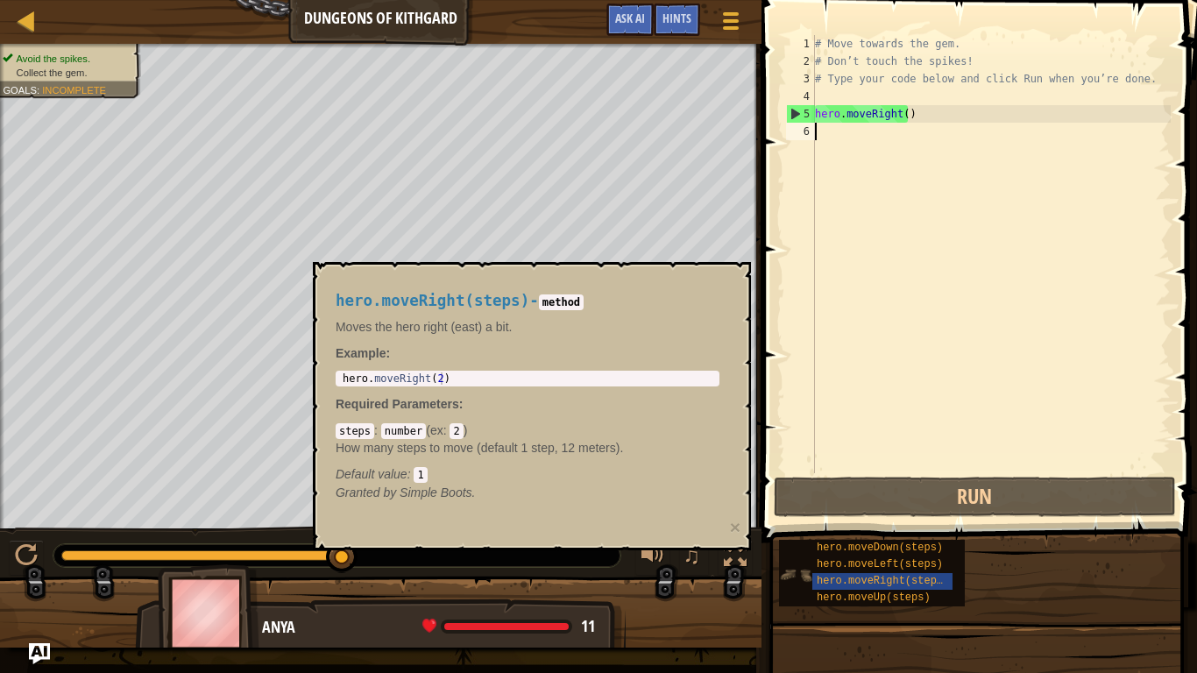
click at [789, 515] on img at bounding box center [795, 574] width 33 height 33
click at [805, 515] on img at bounding box center [795, 574] width 33 height 33
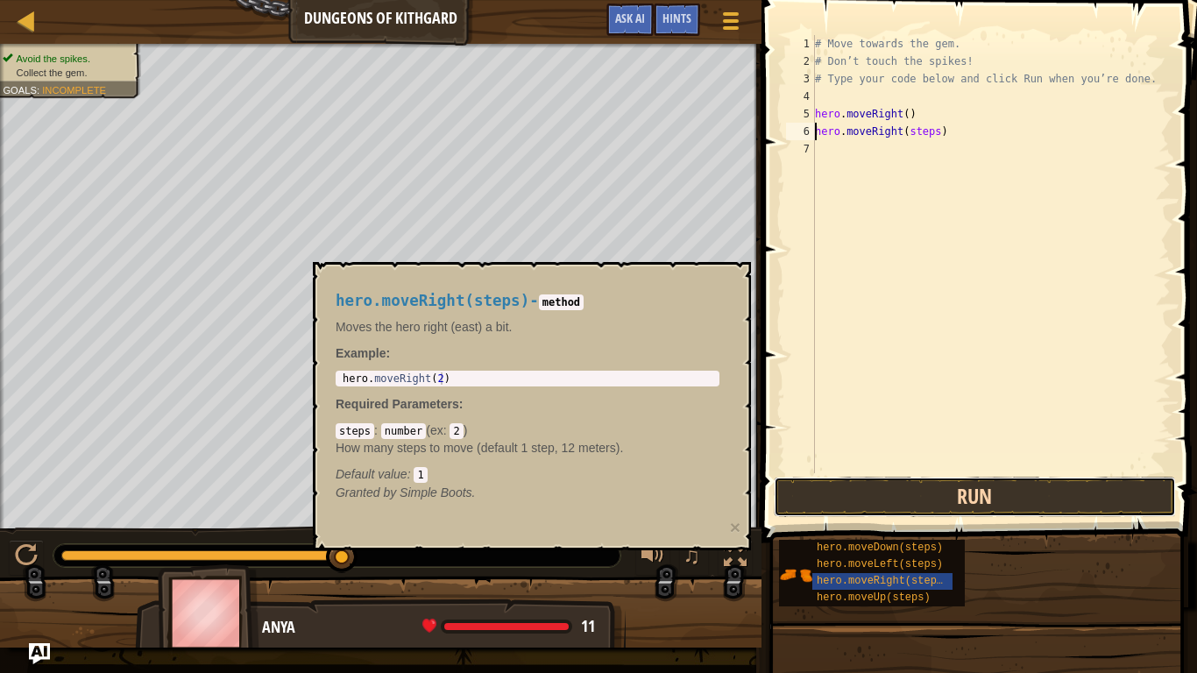
click at [972, 494] on button "Run" at bounding box center [975, 497] width 402 height 40
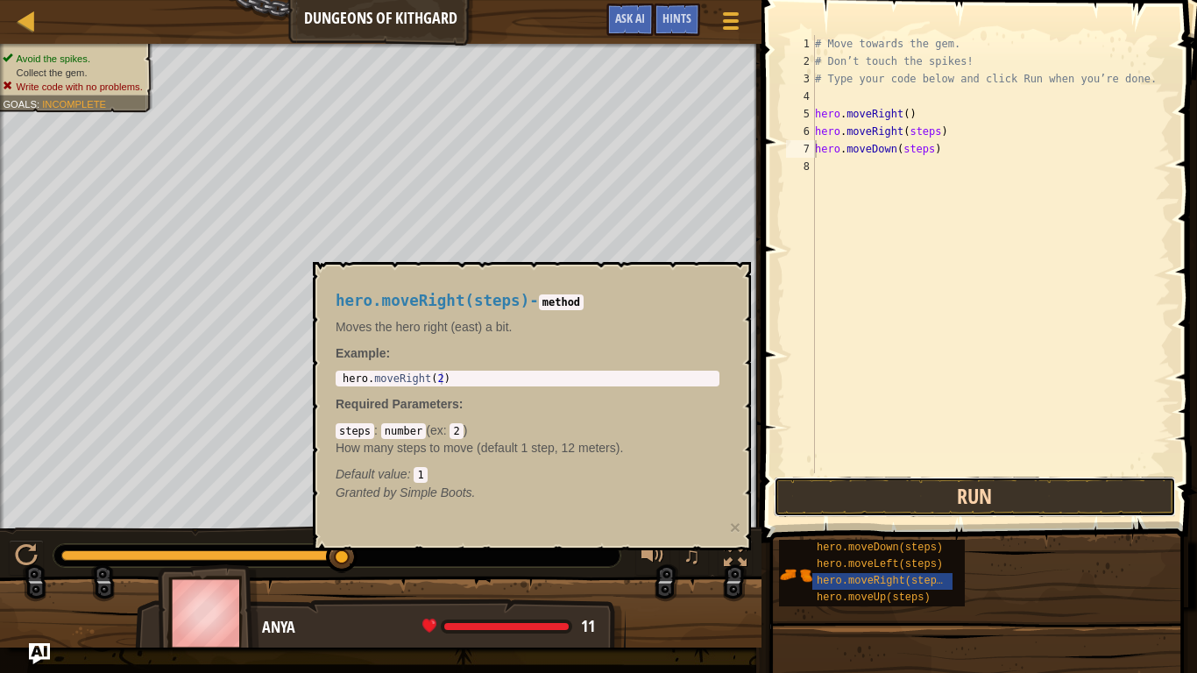
click at [864, 492] on button "Run" at bounding box center [975, 497] width 402 height 40
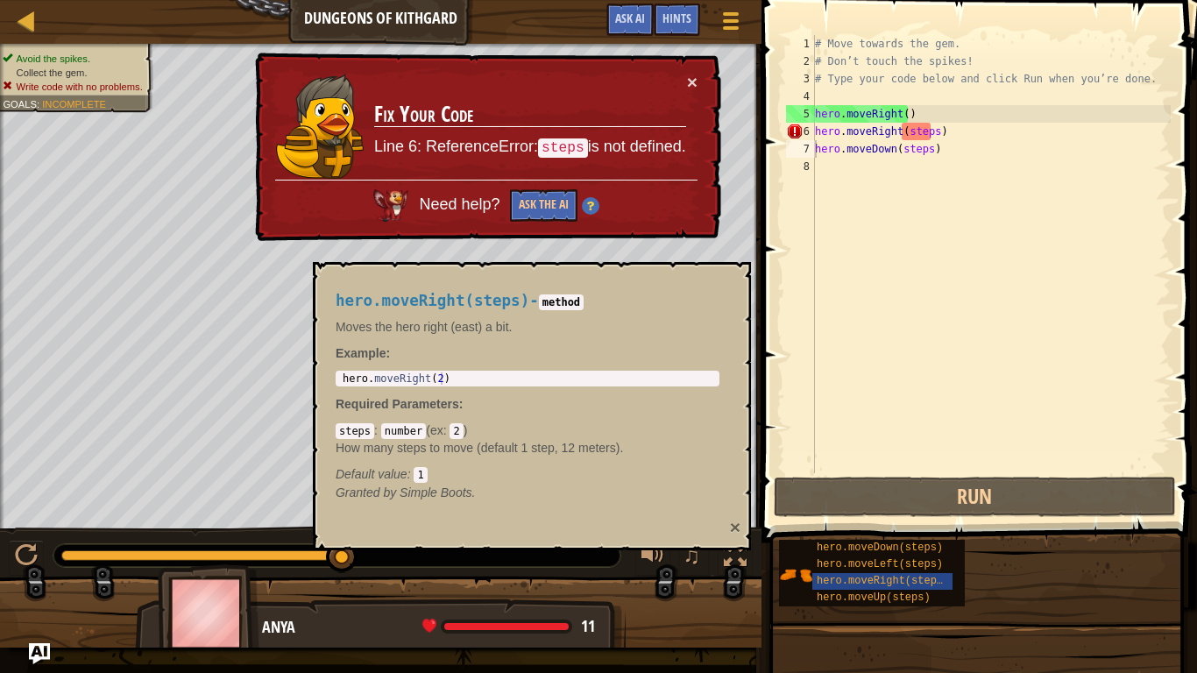
click at [736, 515] on button "×" at bounding box center [735, 527] width 11 height 18
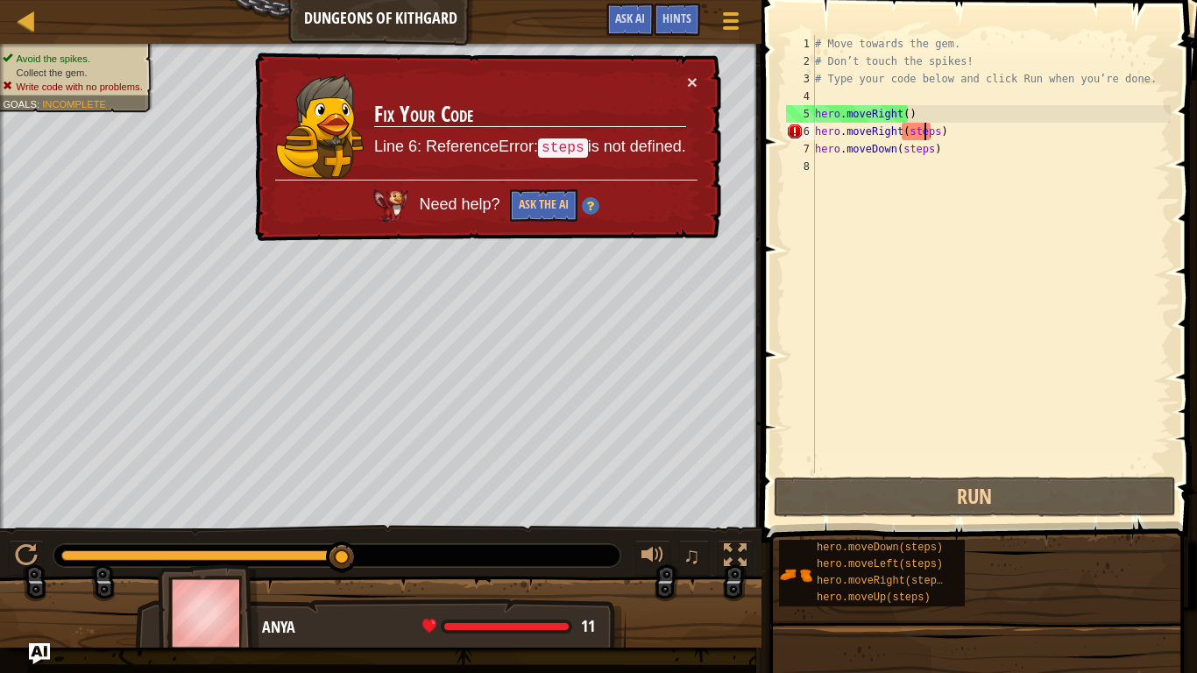
click at [922, 127] on div "# Move towards the gem. # Don’t touch the spikes! # Type your code below and cl…" at bounding box center [990, 271] width 359 height 473
click at [928, 134] on div "# Move towards the gem. # Don’t touch the spikes! # Type your code below and cl…" at bounding box center [990, 271] width 359 height 473
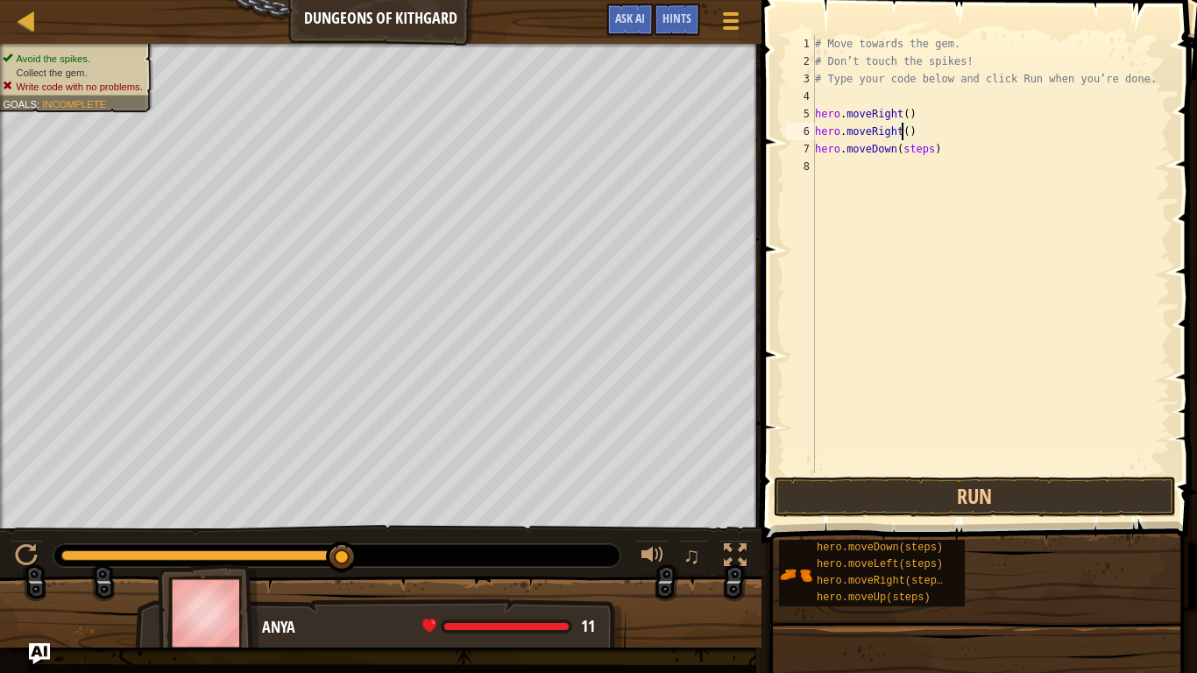
scroll to position [8, 7]
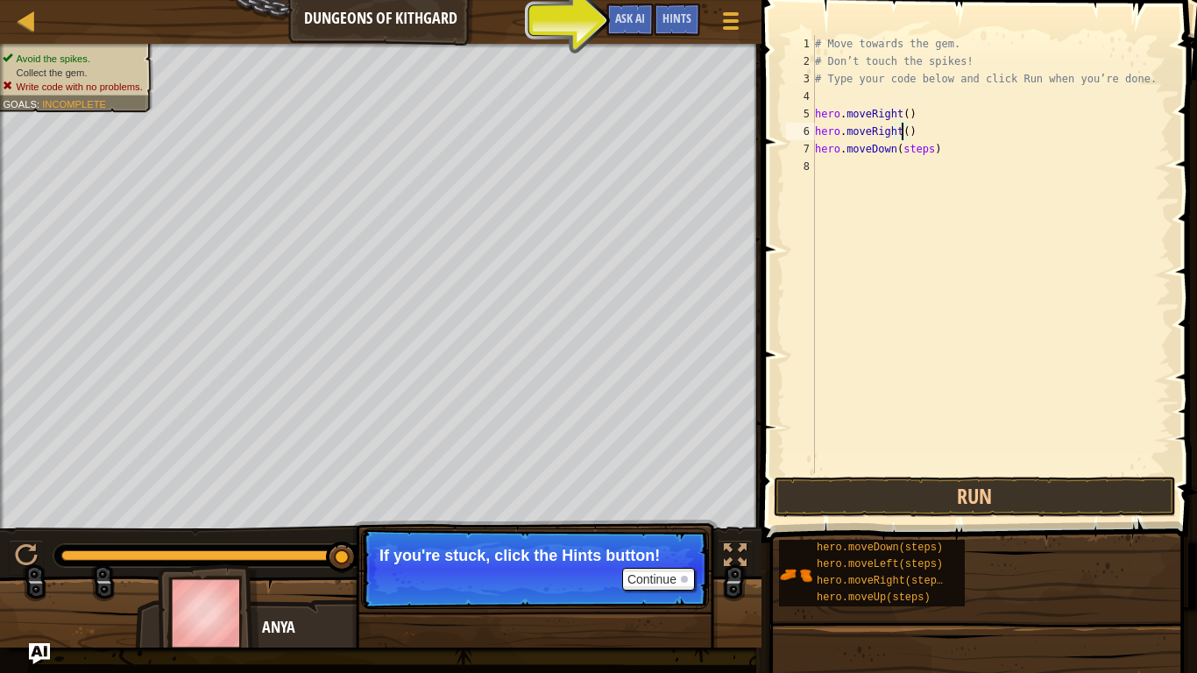
type textarea "hero.moveRight(8)"
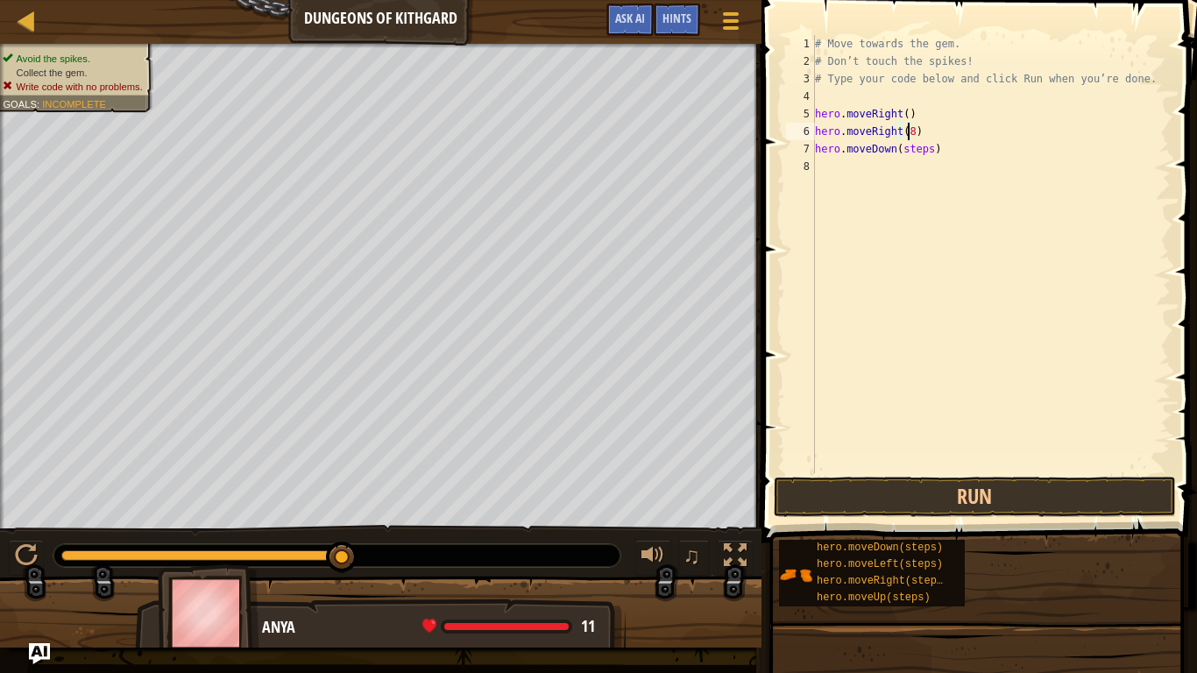
scroll to position [8, 0]
drag, startPoint x: 824, startPoint y: 167, endPoint x: 832, endPoint y: 152, distance: 17.3
click at [832, 152] on div "# Move towards the gem. # Don’t touch the spikes! # Type your code below and cl…" at bounding box center [990, 271] width 359 height 473
type textarea "hero.moveDown(steps)"
click at [882, 141] on div "# Move towards the gem. # Don’t touch the spikes! # Type your code below and cl…" at bounding box center [990, 271] width 359 height 473
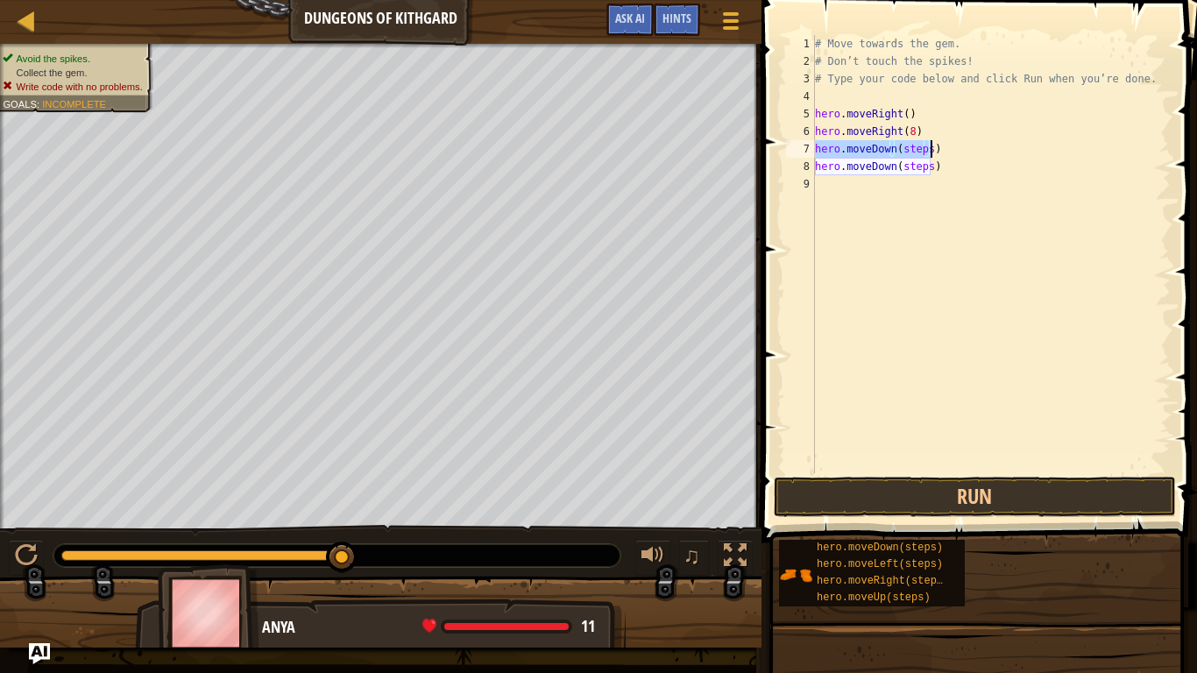
click at [916, 142] on div "# Move towards the gem. # Don’t touch the spikes! # Type your code below and cl…" at bounding box center [990, 254] width 359 height 438
click at [924, 149] on div "# Move towards the gem. # Don’t touch the spikes! # Type your code below and cl…" at bounding box center [990, 271] width 359 height 473
type textarea "hero.moveDown(6)"
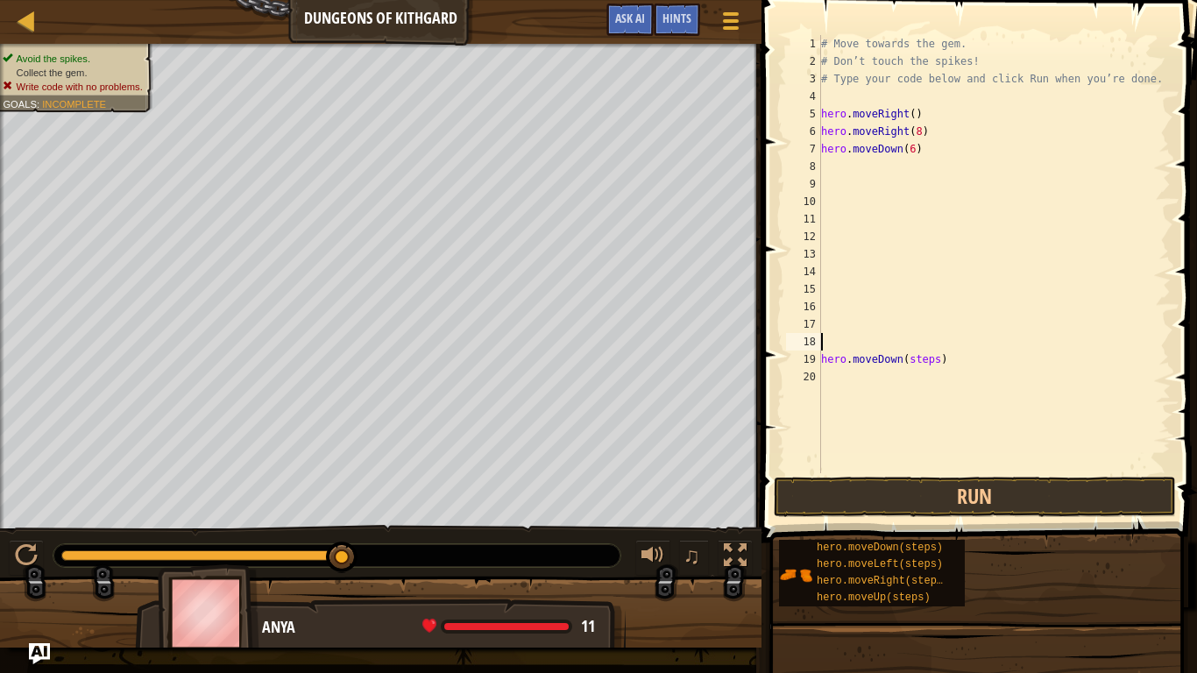
click at [950, 361] on div "# Move towards the gem. # Don’t touch the spikes! # Type your code below and cl…" at bounding box center [993, 271] width 353 height 473
type textarea "h"
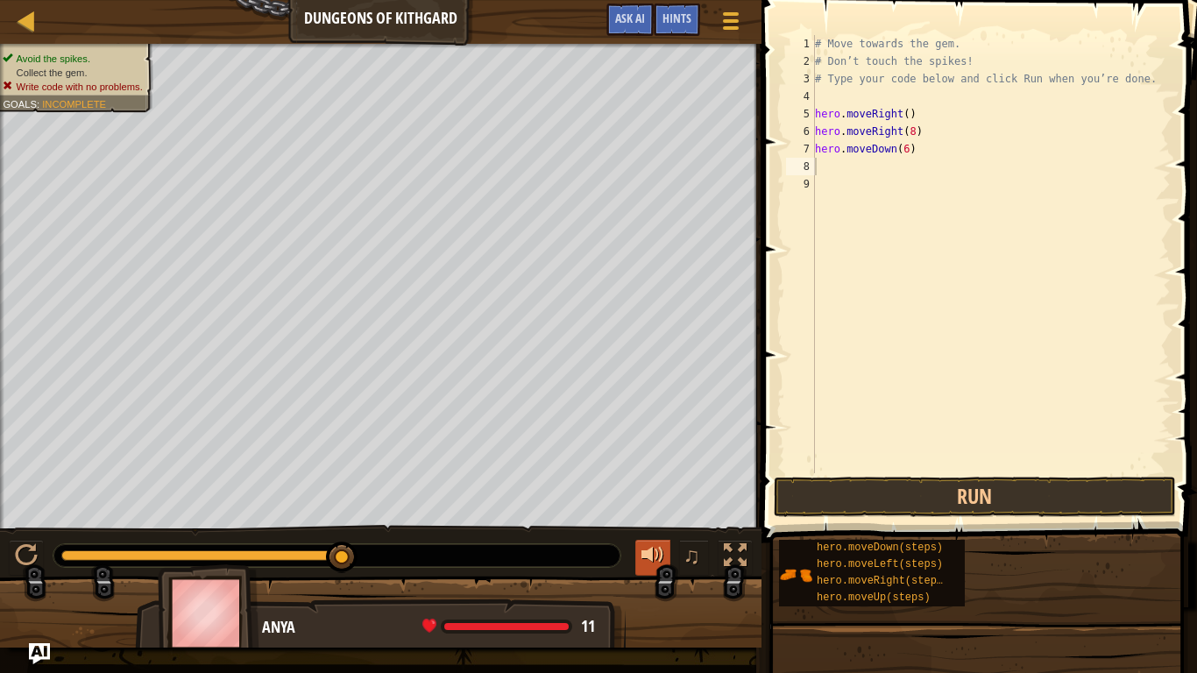
click at [651, 515] on button at bounding box center [652, 558] width 35 height 36
click at [660, 515] on div at bounding box center [652, 555] width 23 height 23
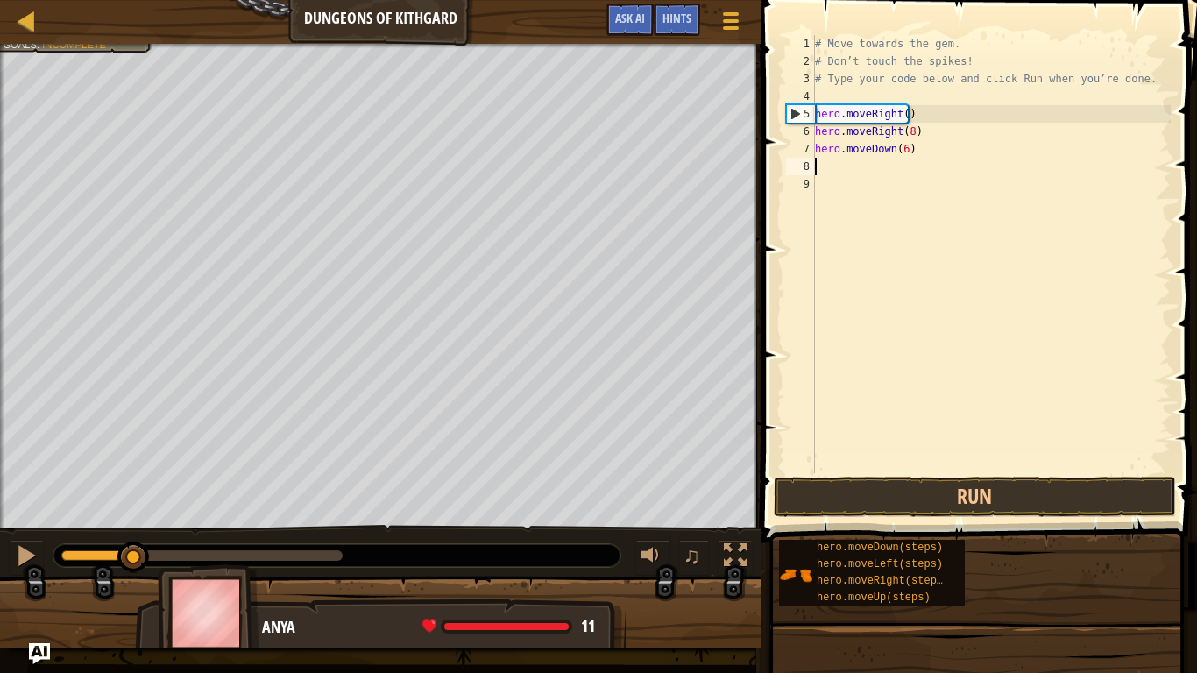
drag, startPoint x: 336, startPoint y: 558, endPoint x: 127, endPoint y: 576, distance: 209.3
click at [127, 515] on div "Avoid the spikes. Collect the gem. Write code with no problems. Goals : Incompl…" at bounding box center [598, 346] width 1197 height 604
drag, startPoint x: 110, startPoint y: 547, endPoint x: 111, endPoint y: 584, distance: 37.7
click at [63, 515] on div at bounding box center [336, 555] width 567 height 23
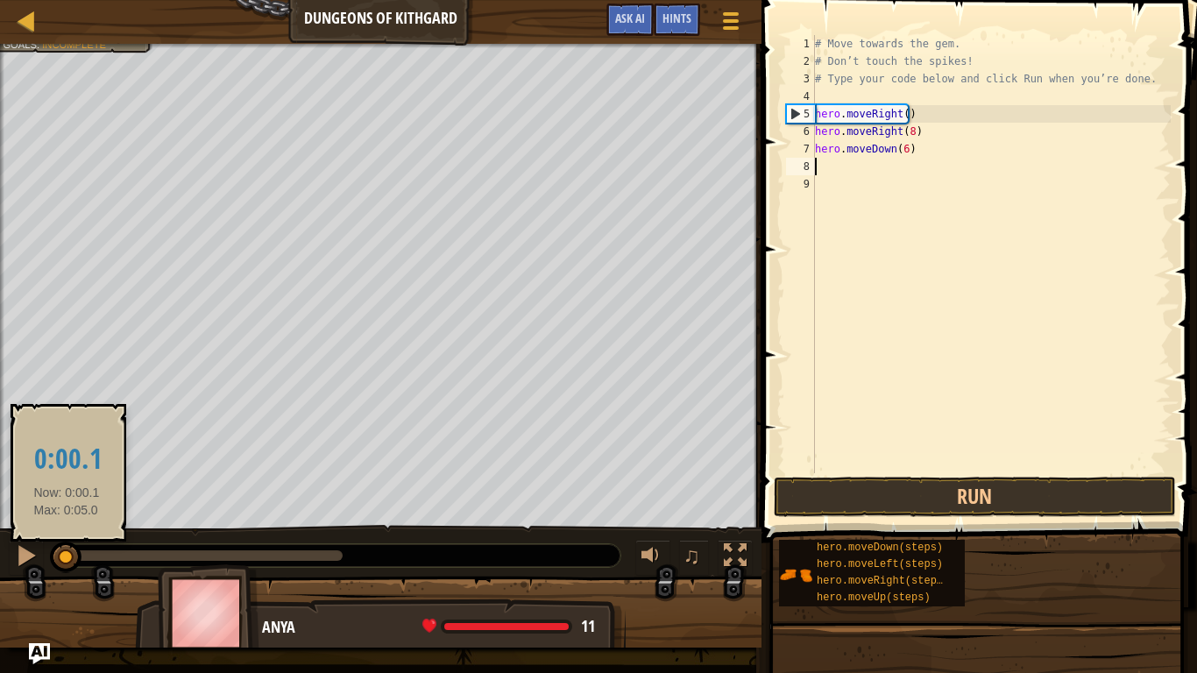
drag, startPoint x: 135, startPoint y: 562, endPoint x: 67, endPoint y: 569, distance: 68.7
click at [67, 515] on div at bounding box center [66, 557] width 32 height 32
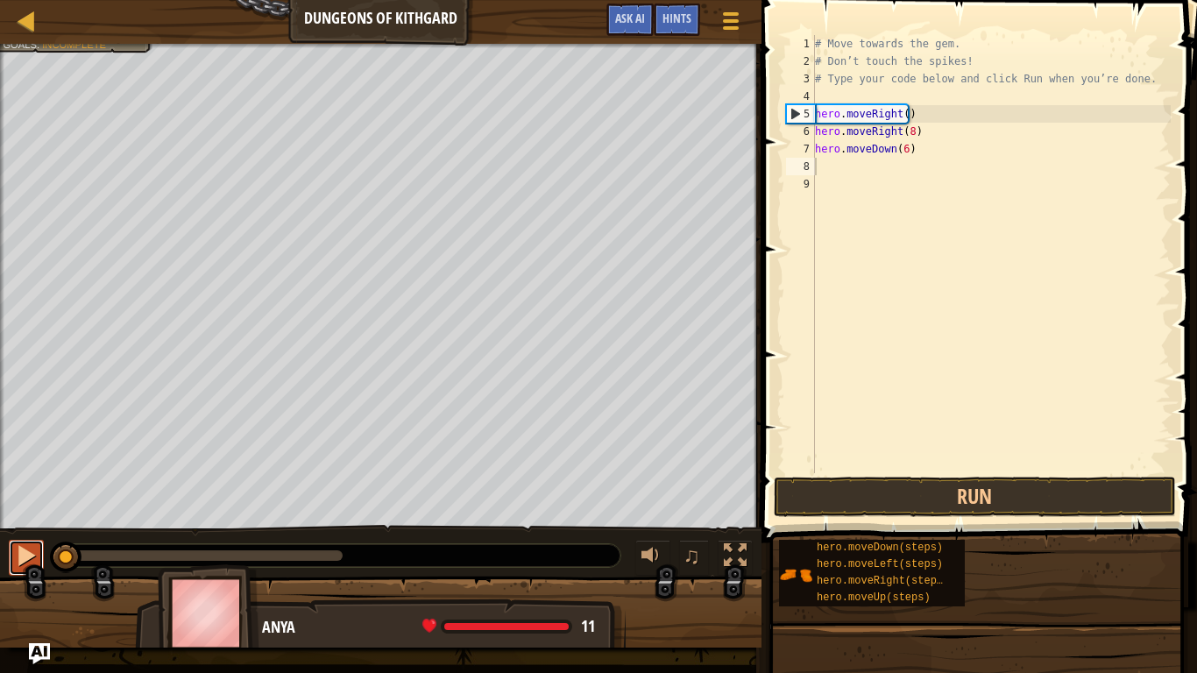
click at [13, 515] on button at bounding box center [26, 558] width 35 height 36
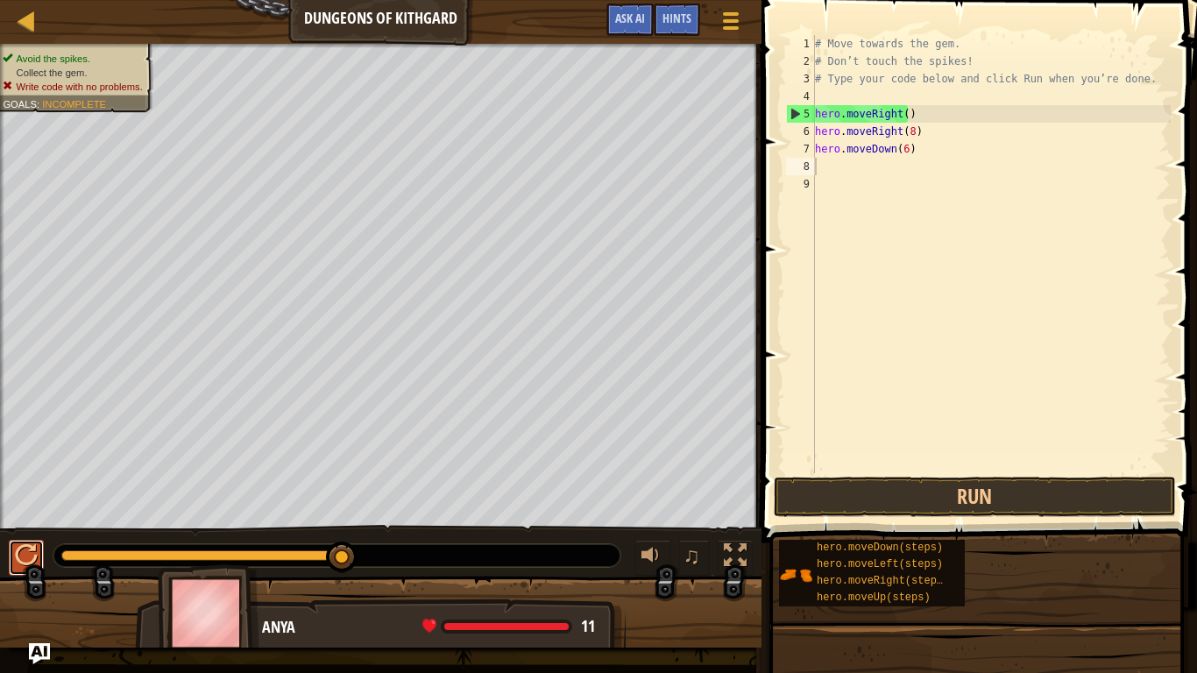
click at [20, 515] on div at bounding box center [26, 555] width 23 height 23
click at [37, 19] on div at bounding box center [27, 21] width 22 height 22
